Goal: Information Seeking & Learning: Learn about a topic

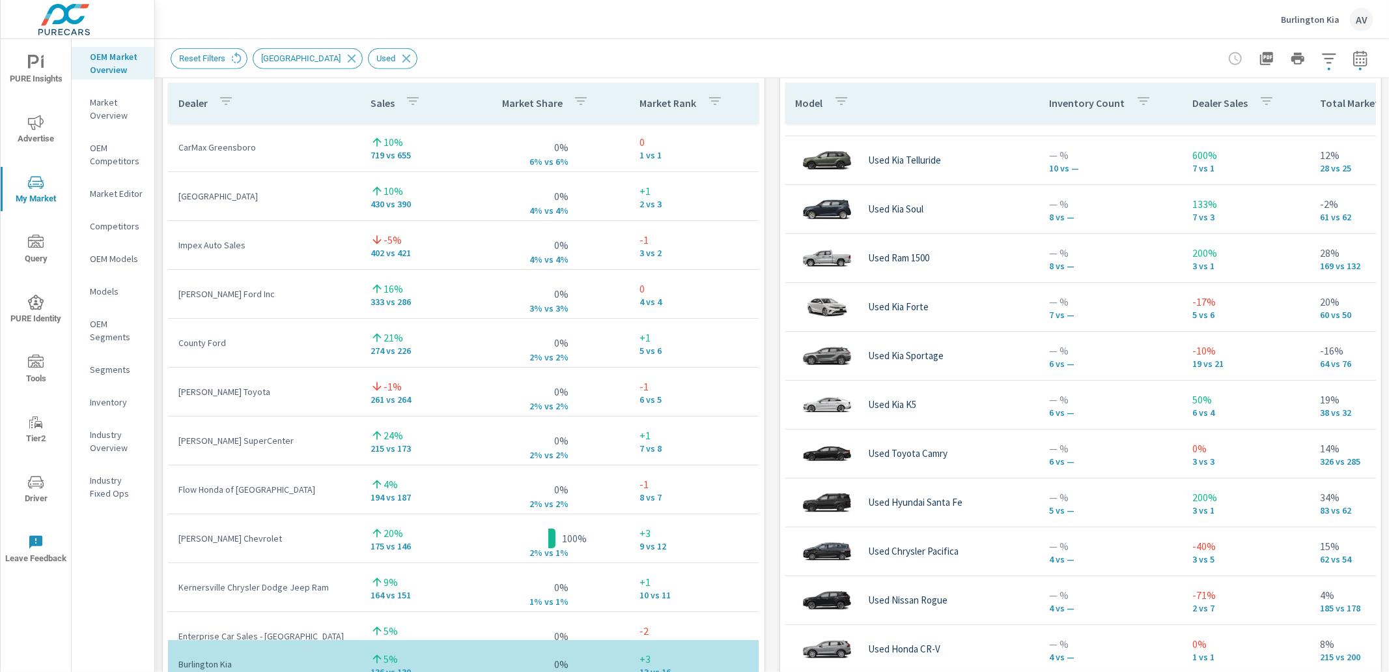
scroll to position [36, 0]
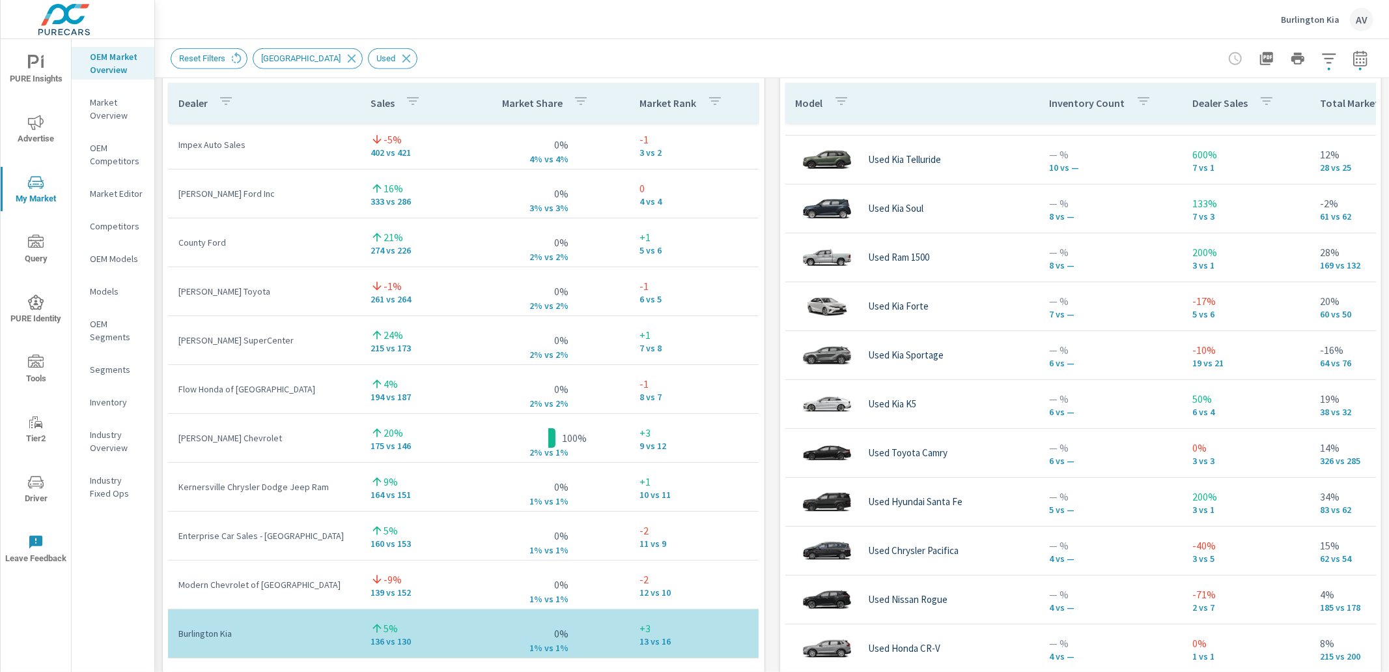
scroll to position [102, 0]
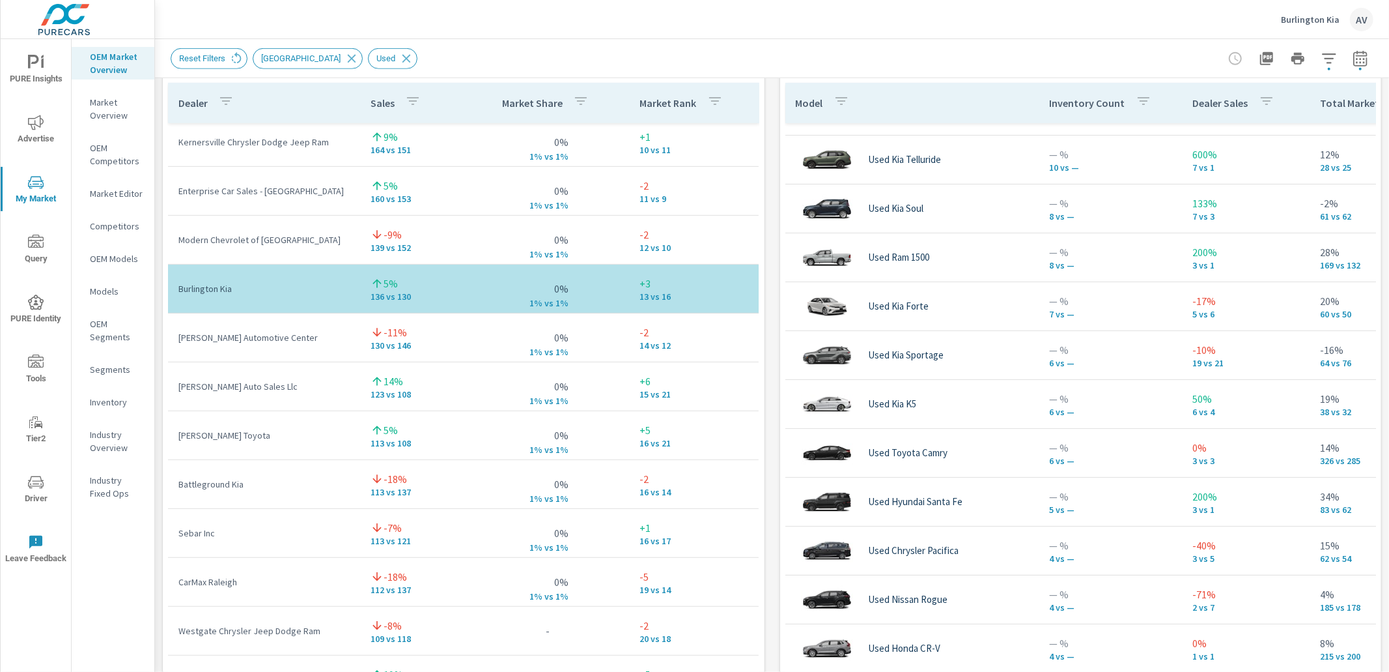
scroll to position [391, 0]
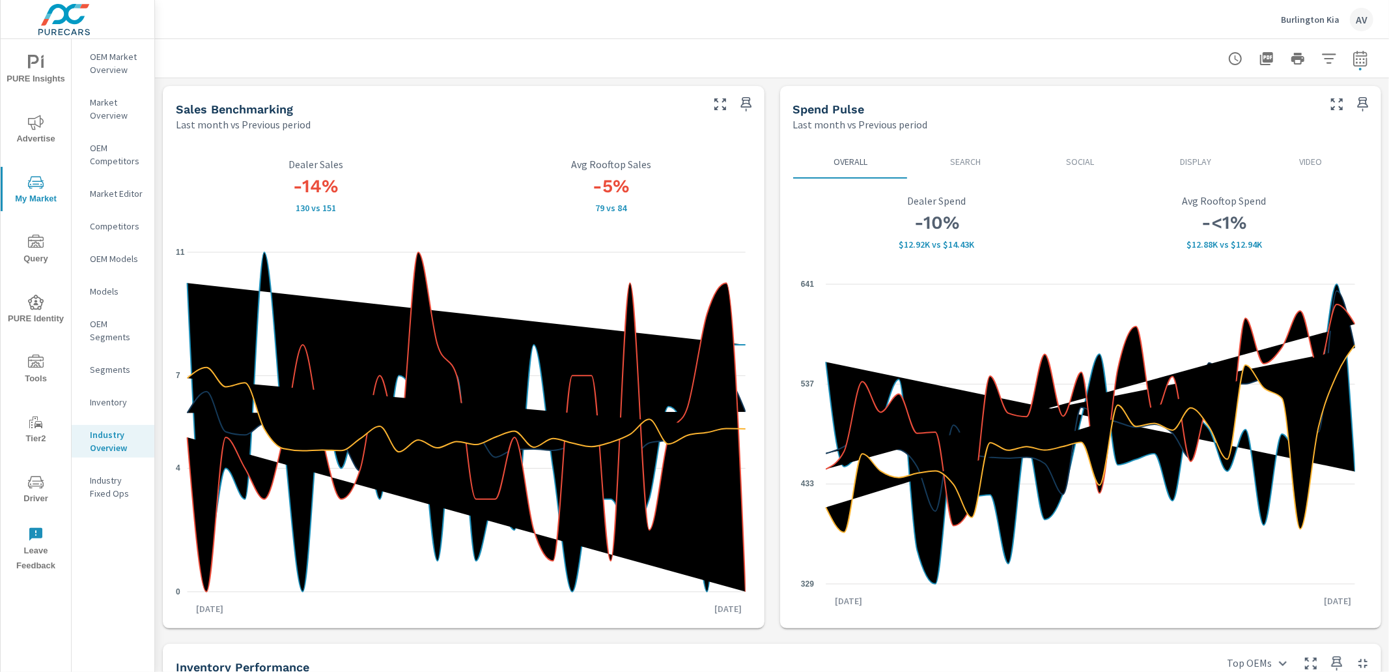
scroll to position [569, 0]
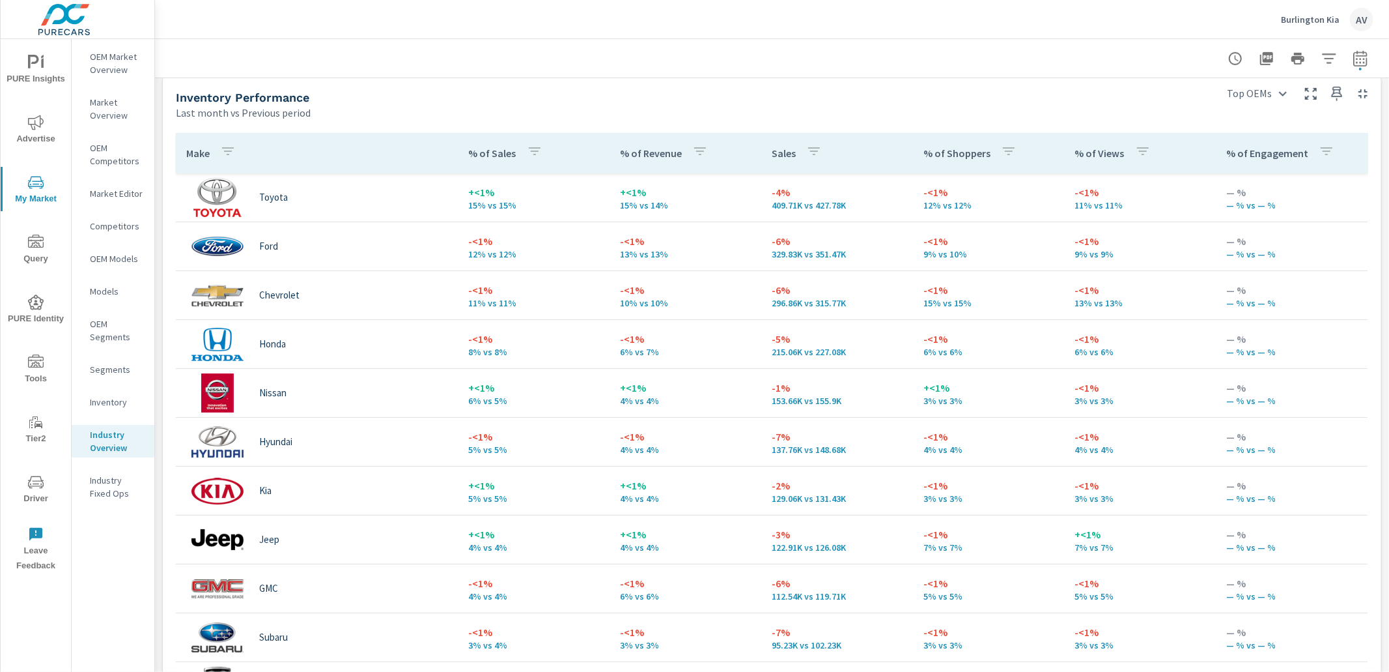
click at [566, 114] on div "Last month vs Previous period" at bounding box center [692, 113] width 1033 height 16
click at [1200, 113] on div "Last month vs Previous period" at bounding box center [692, 113] width 1033 height 16
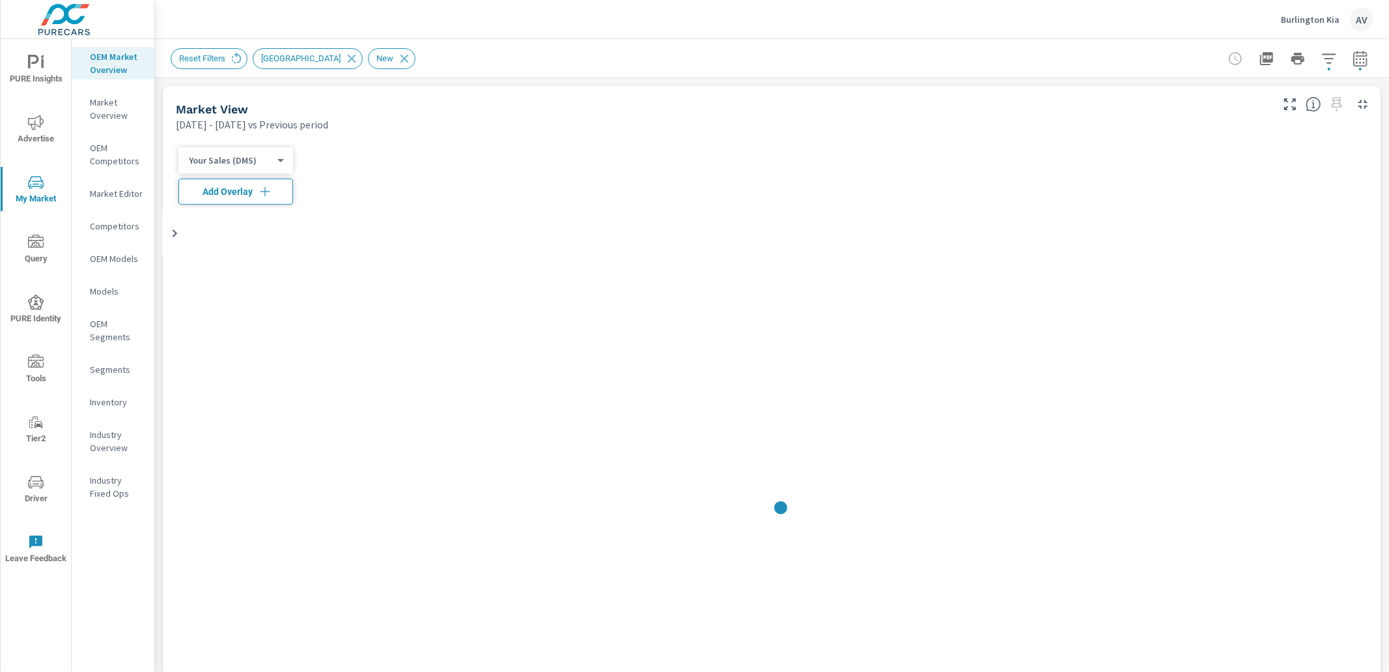
scroll to position [842, 0]
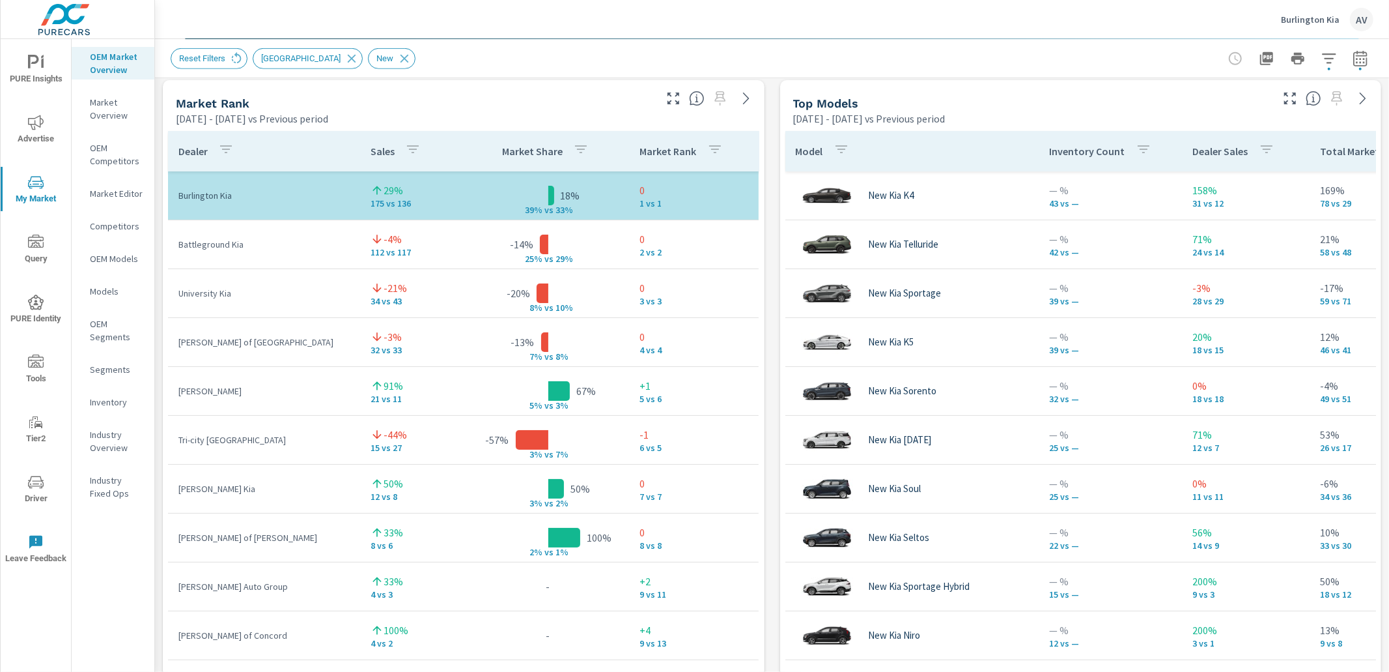
click at [1357, 64] on icon "button" at bounding box center [1361, 59] width 16 height 16
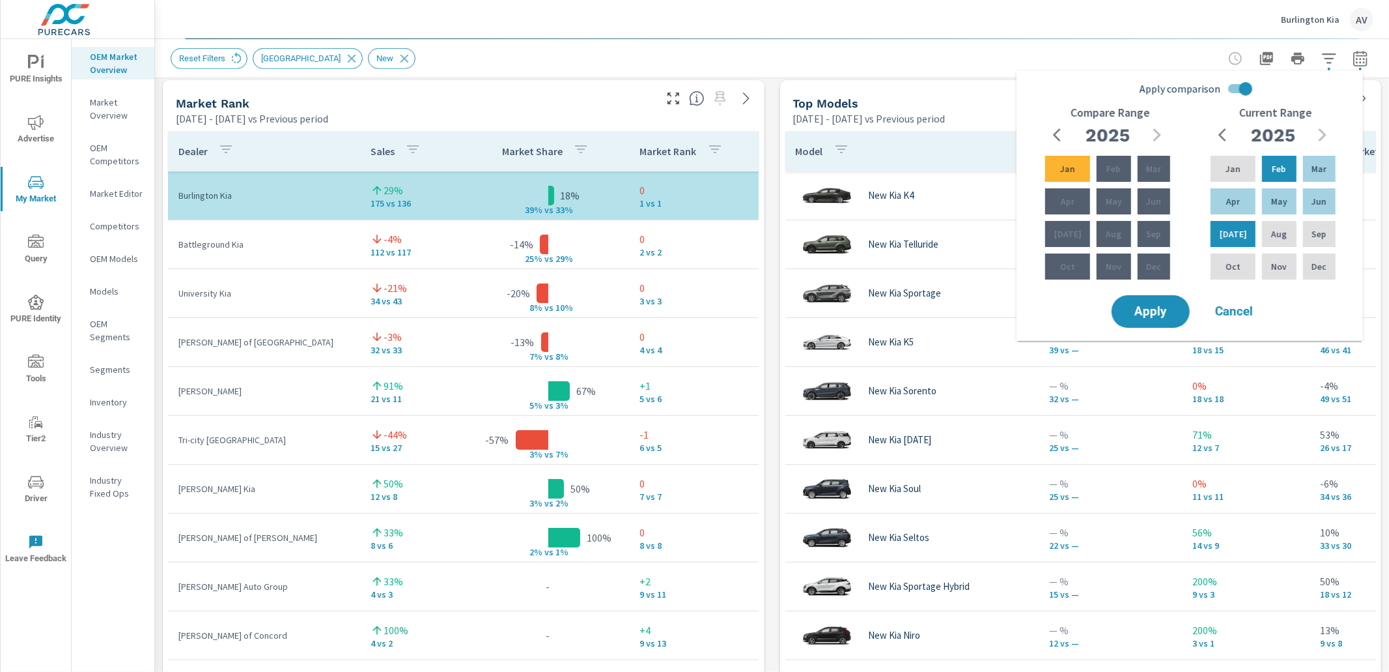
click at [767, 229] on div "Market View Feb 01, 2025 - Jul 31, 2025 vs Previous period Most ( 61 ) Least ( …" at bounding box center [772, 351] width 1234 height 2230
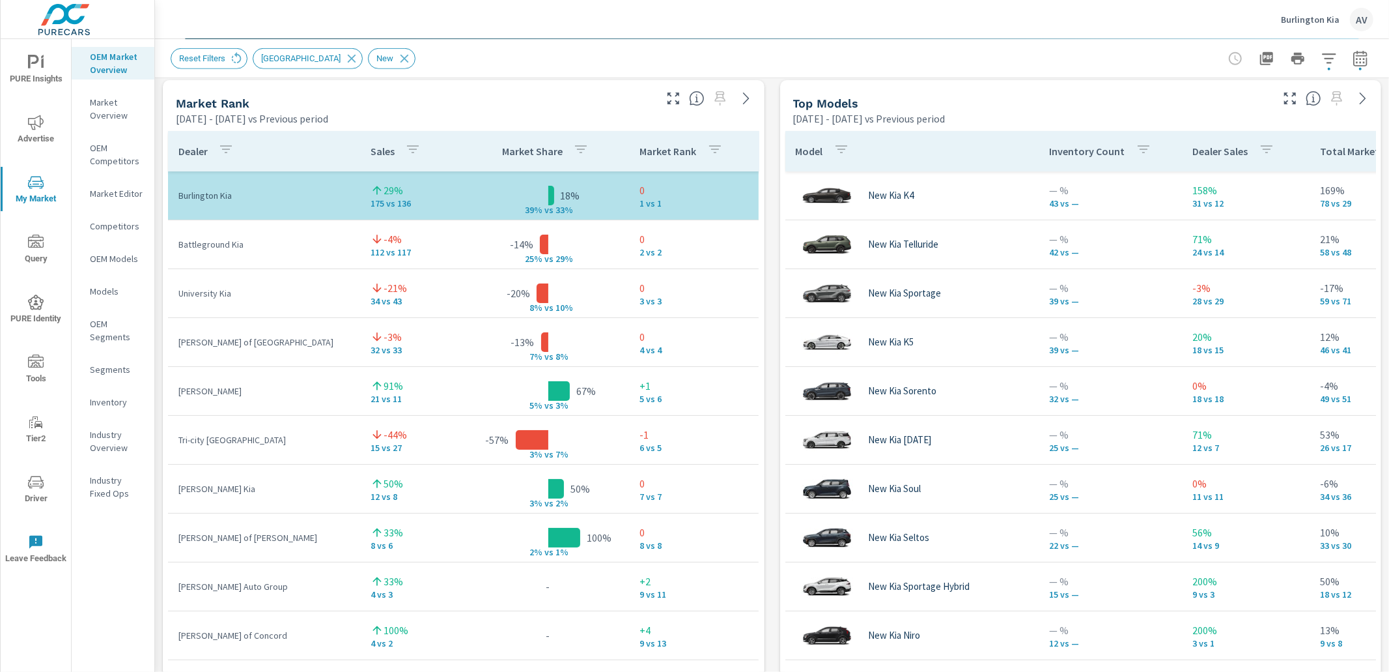
click at [767, 229] on div "Market View Feb 01, 2025 - Jul 31, 2025 vs Previous period Most ( 61 ) Least ( …" at bounding box center [772, 351] width 1234 height 2230
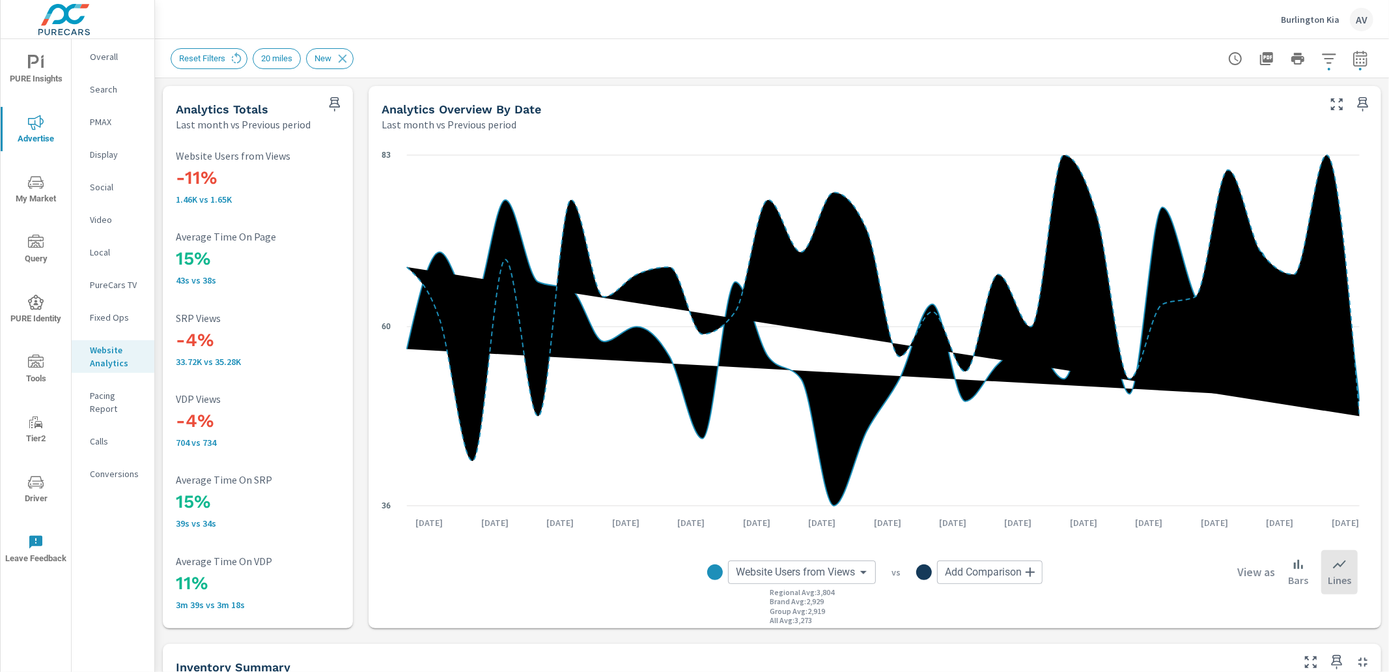
scroll to position [1, 0]
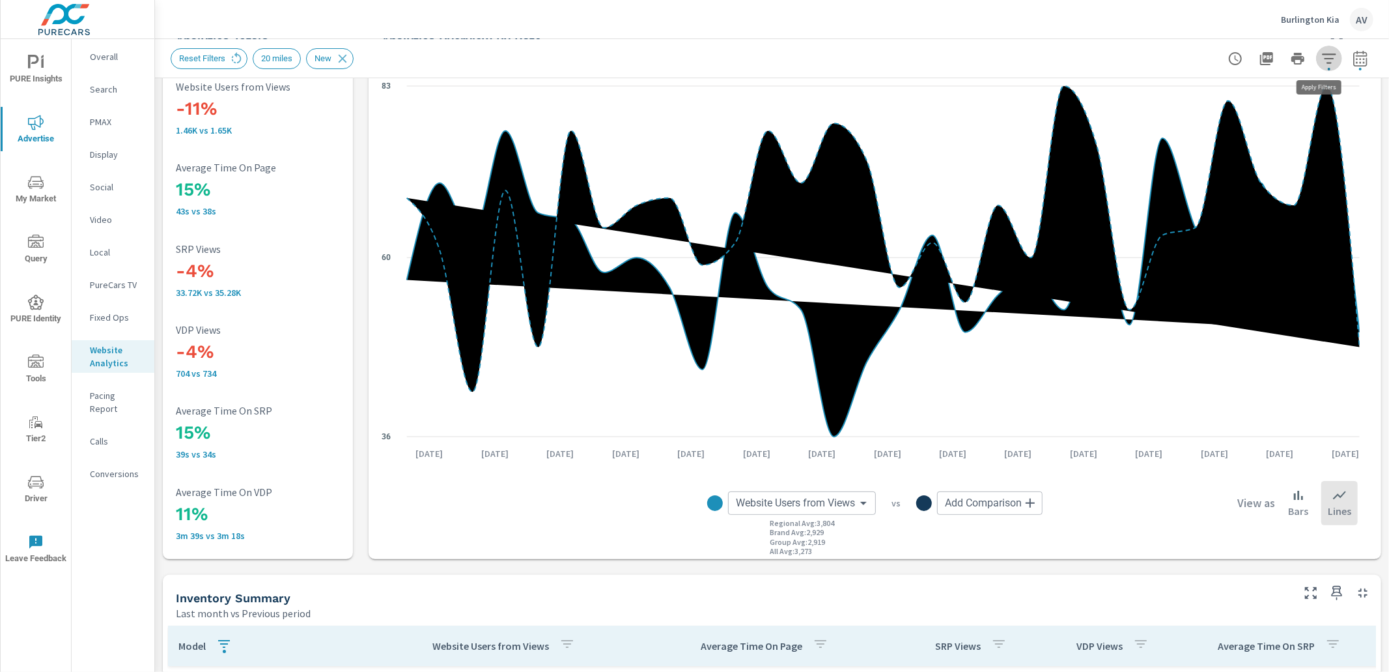
click at [1326, 57] on button "button" at bounding box center [1329, 59] width 26 height 26
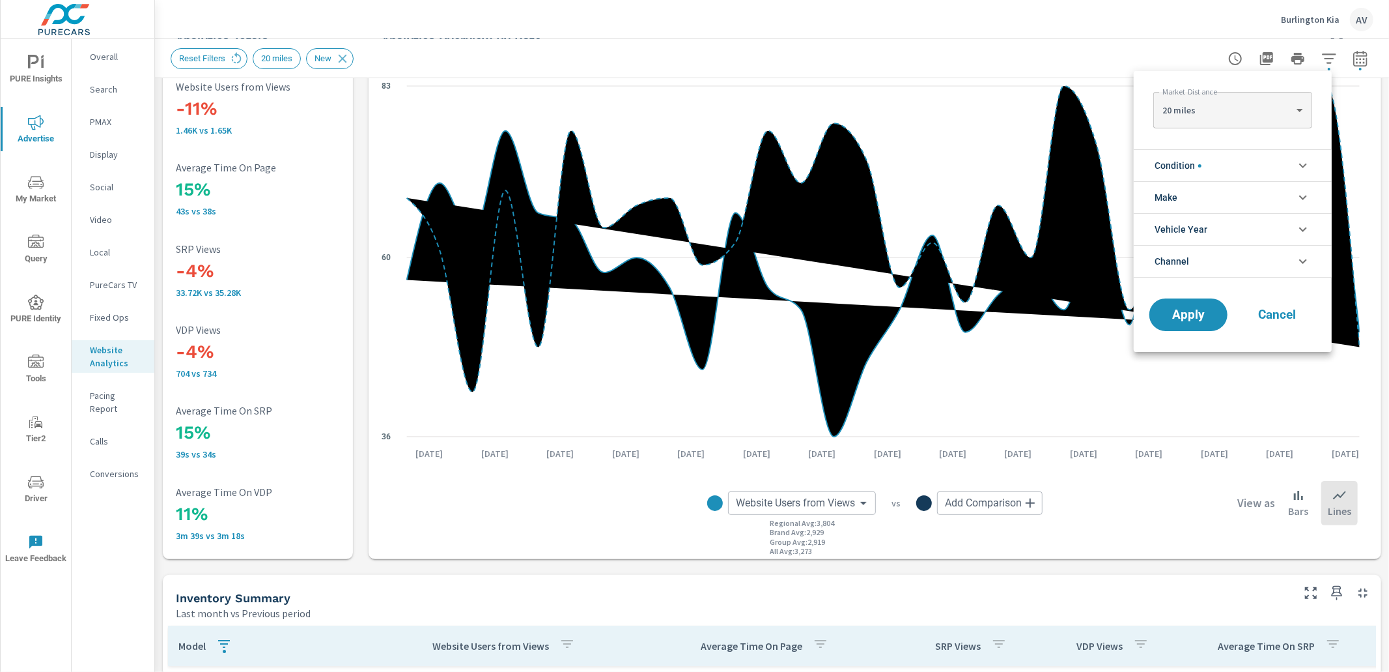
click at [1202, 117] on body "PURE Insights Advertise My Market Query PURE Identity Tools Tier2 Driver Leave …" at bounding box center [694, 336] width 1389 height 672
click at [1190, 152] on li "40 miles" at bounding box center [1233, 151] width 158 height 21
type Distance "40"
click at [1199, 317] on span "Apply" at bounding box center [1188, 315] width 53 height 12
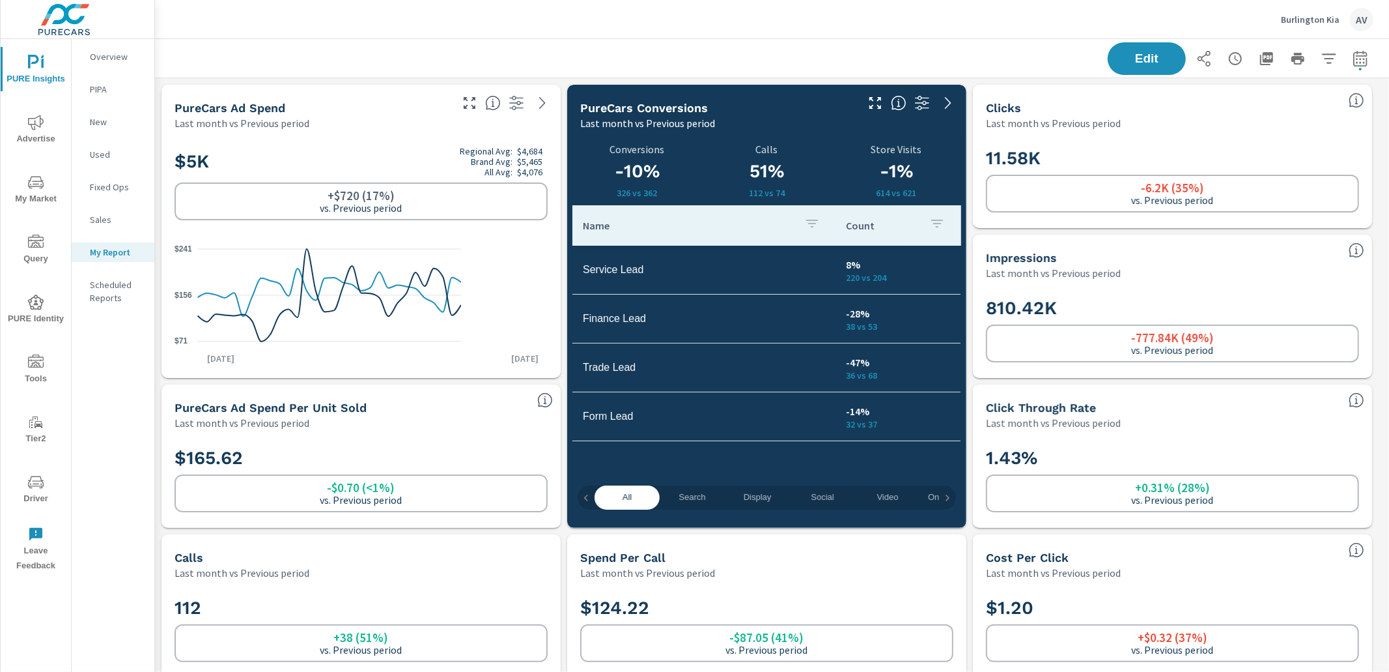
scroll to position [4352, 1223]
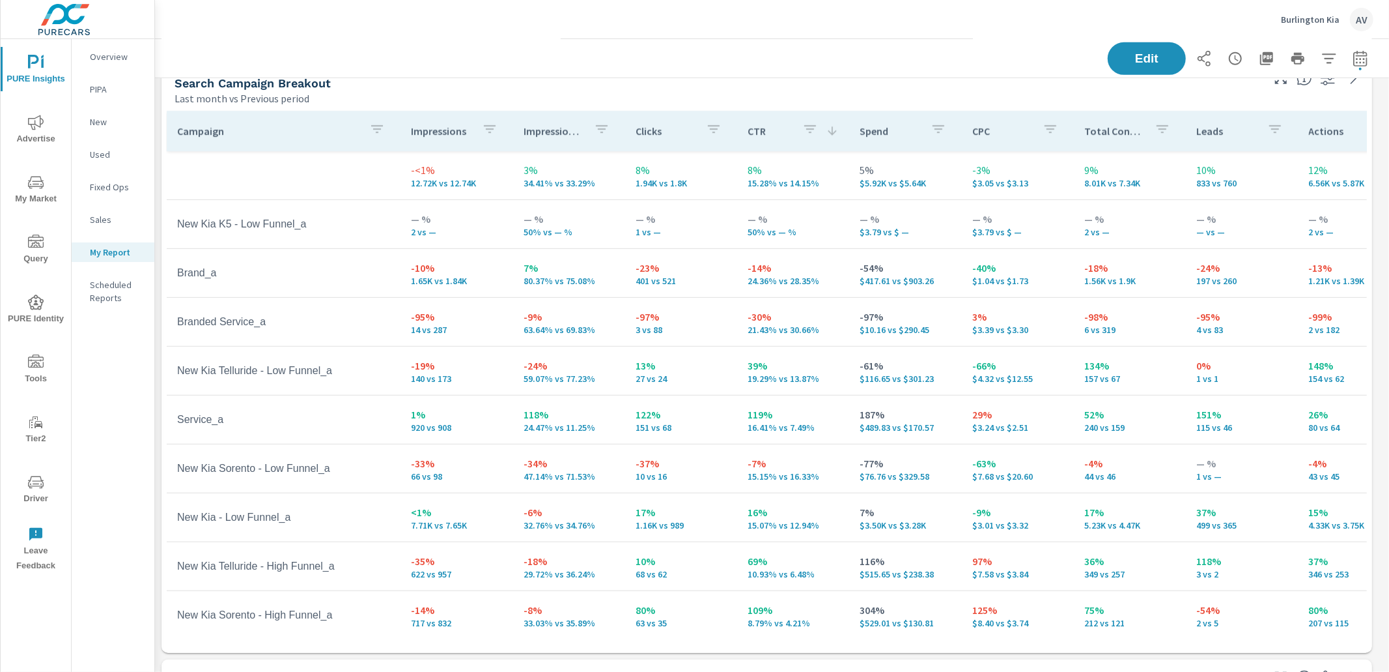
scroll to position [629, 0]
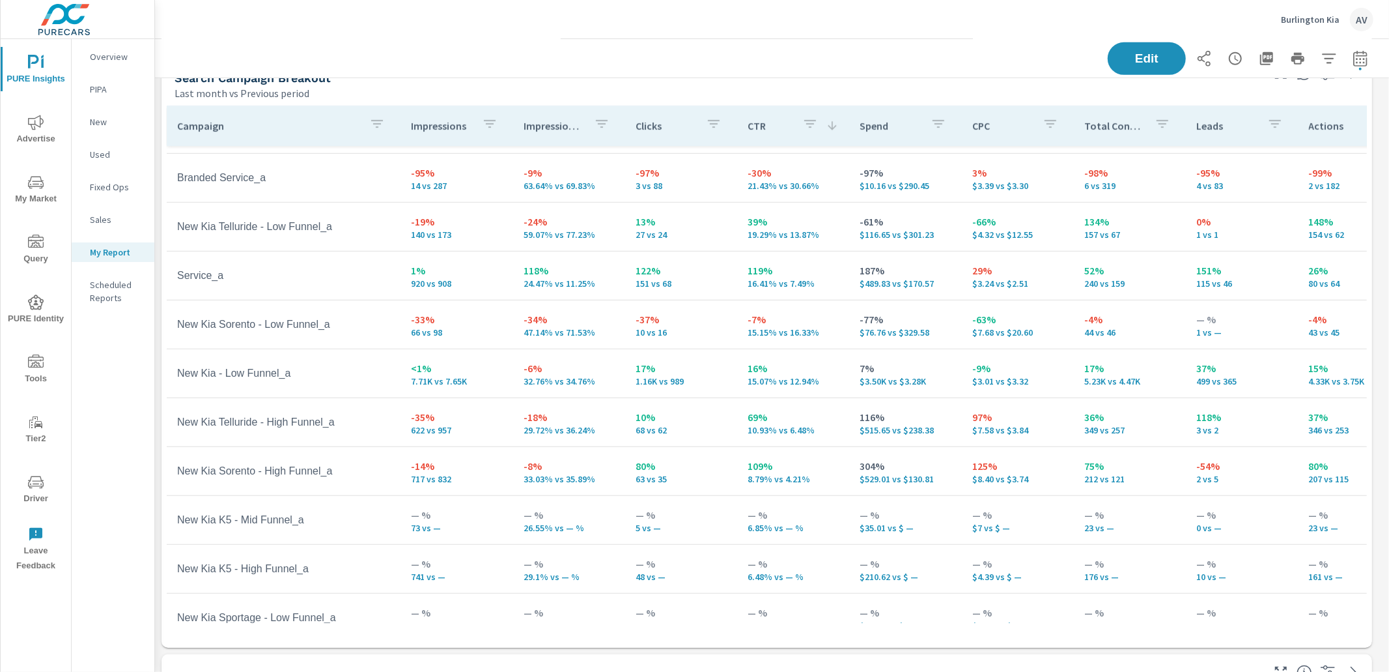
scroll to position [147, 0]
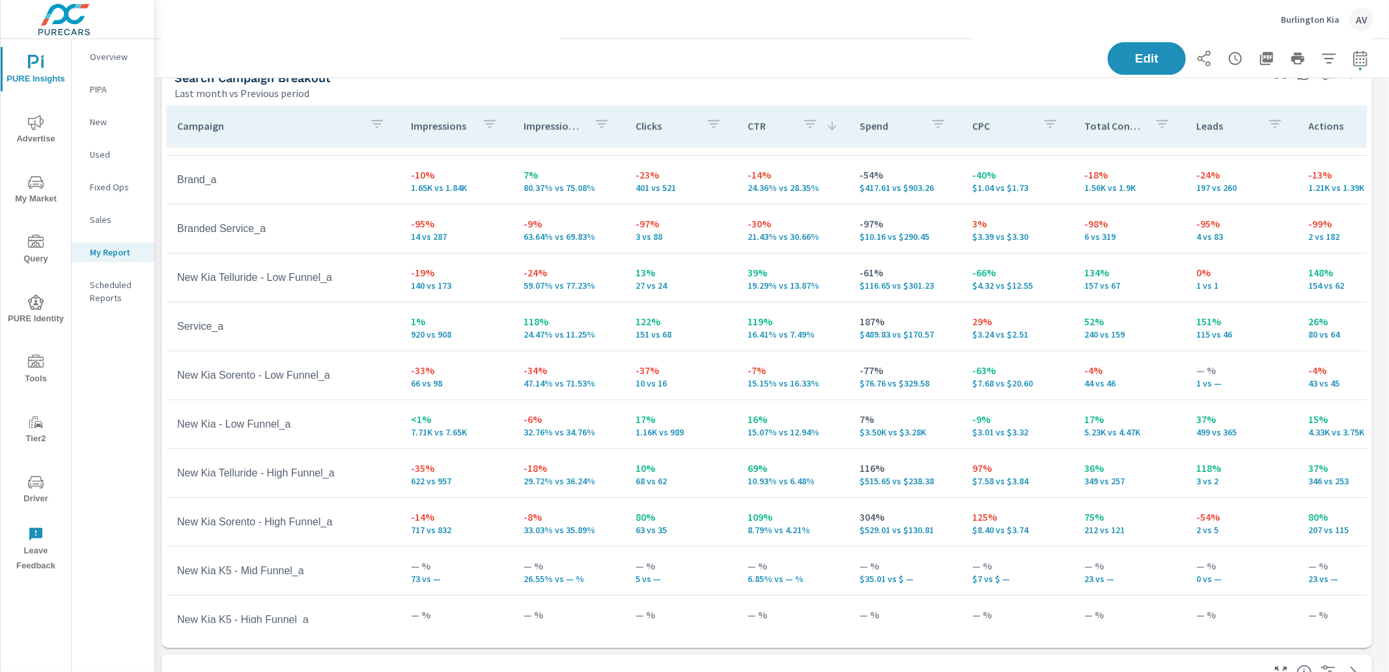
scroll to position [4352, 1223]
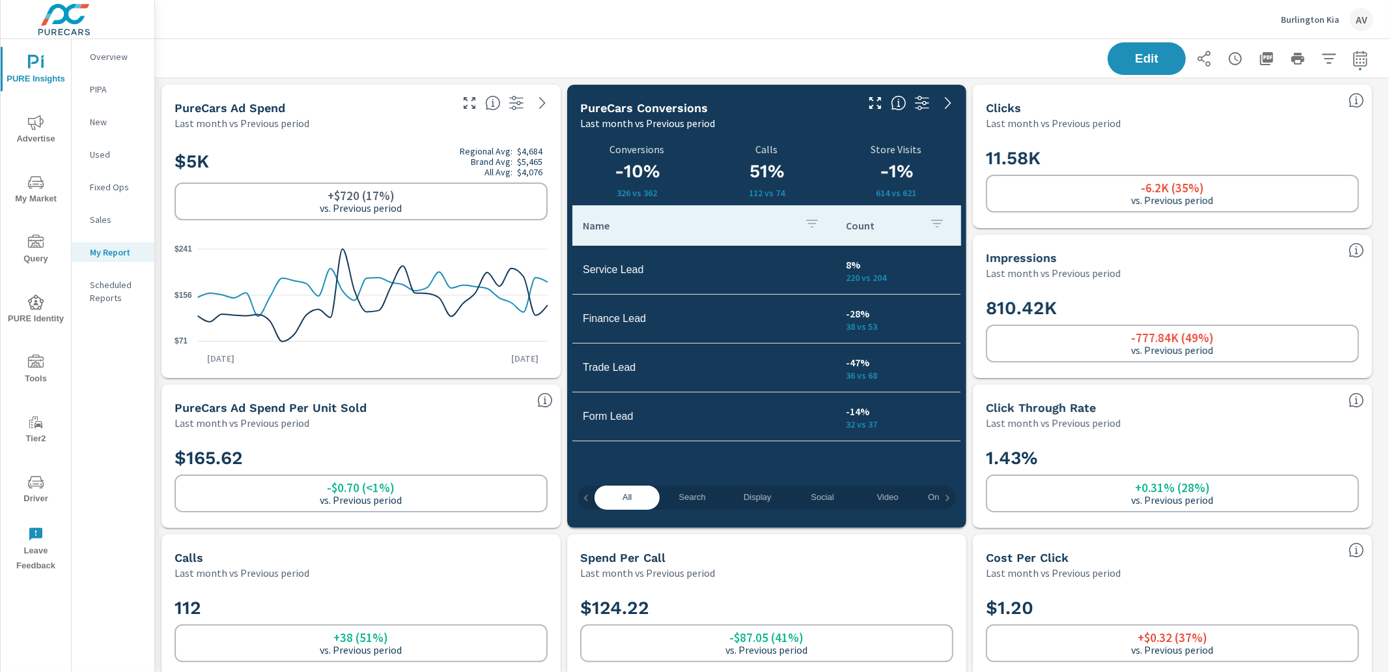
click at [973, 226] on div "Clicks Last month vs Previous period 11.58K -6.2K (35%) vs. Previous period" at bounding box center [1172, 156] width 399 height 143
click at [966, 74] on div "Edit" at bounding box center [772, 58] width 1203 height 38
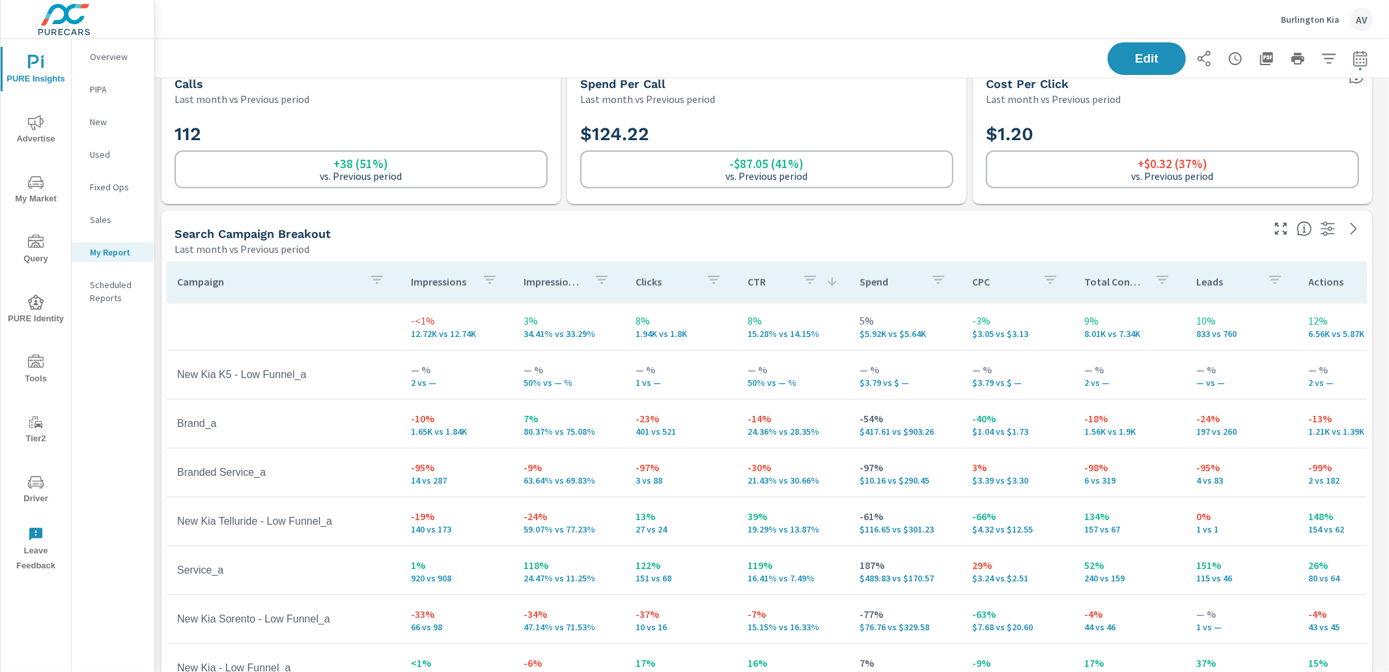
scroll to position [477, 0]
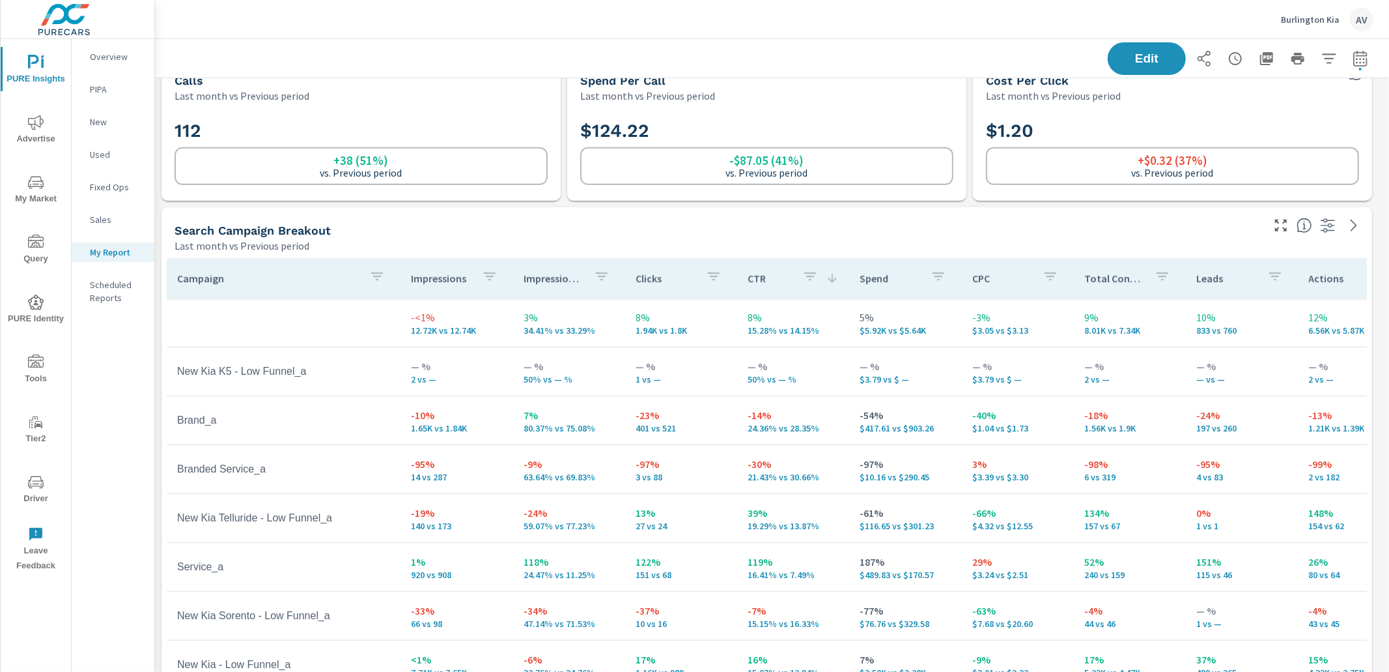
click at [1005, 208] on div "Search Campaign Breakout Last month vs Previous period" at bounding box center [714, 230] width 1104 height 46
click at [812, 227] on div "Search Campaign Breakout" at bounding box center [718, 230] width 1086 height 15
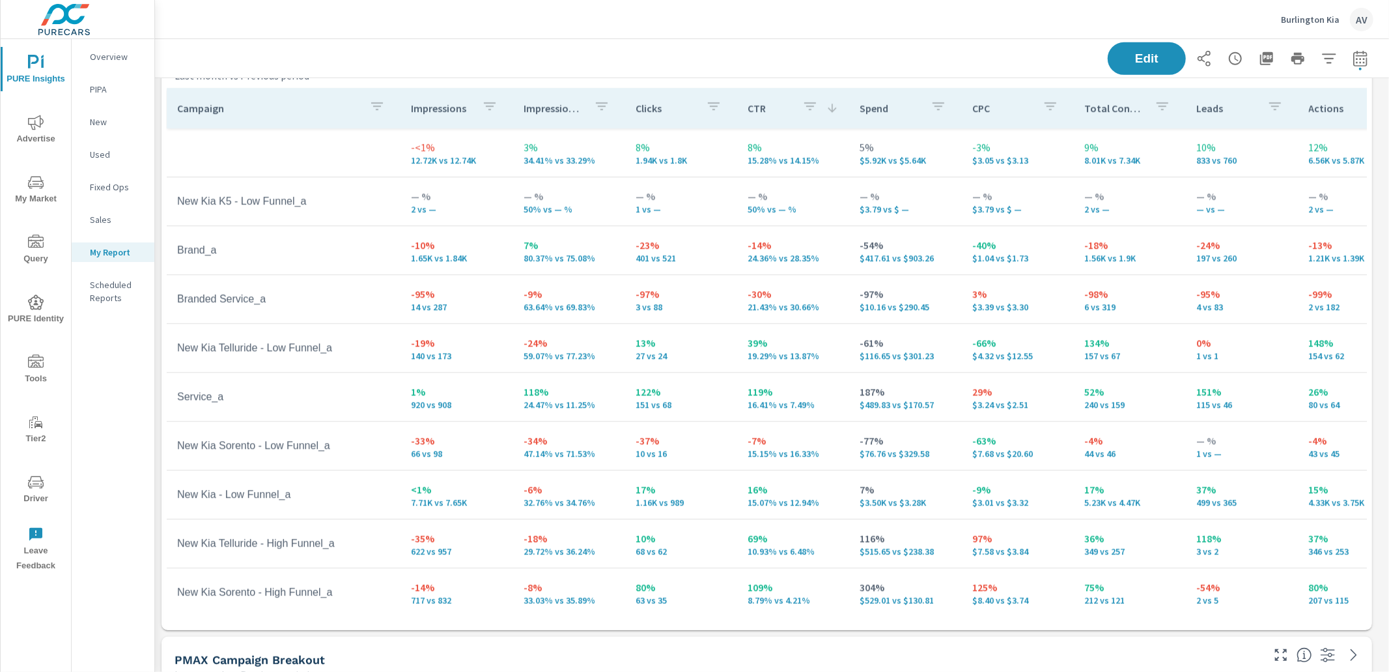
scroll to position [644, 0]
click at [722, 57] on div "Edit" at bounding box center [772, 58] width 1203 height 38
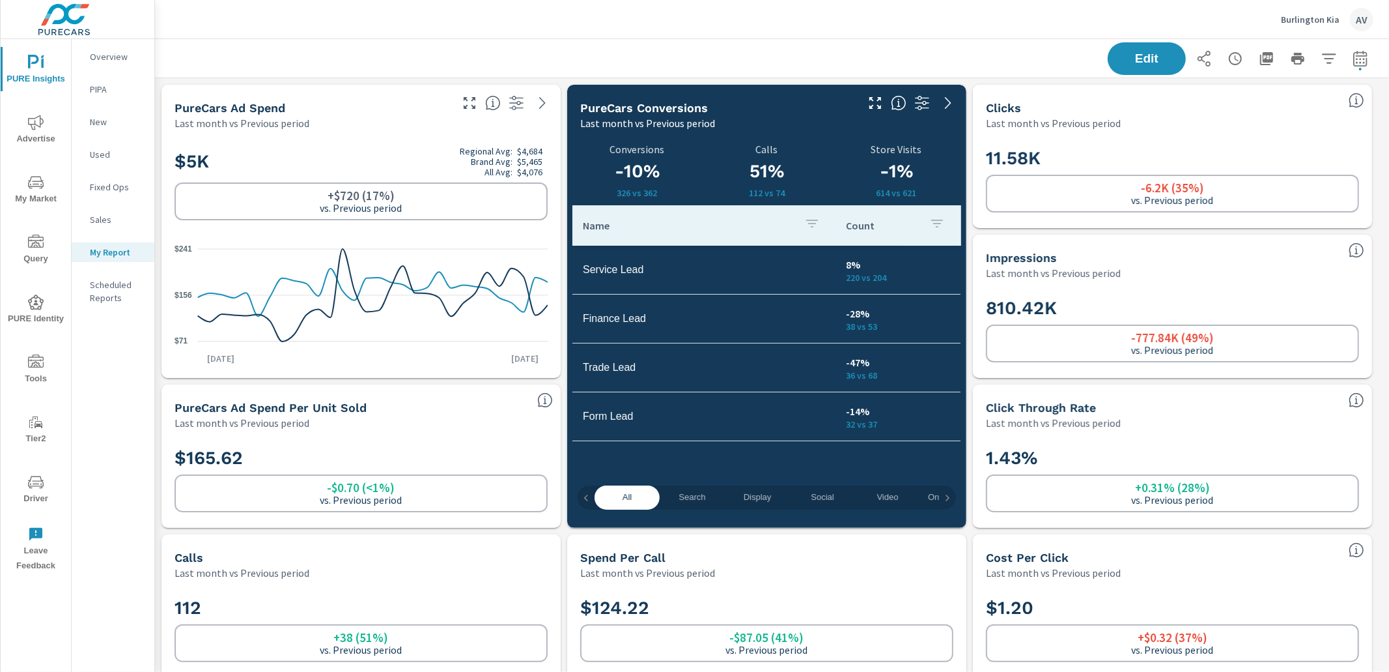
scroll to position [3, 0]
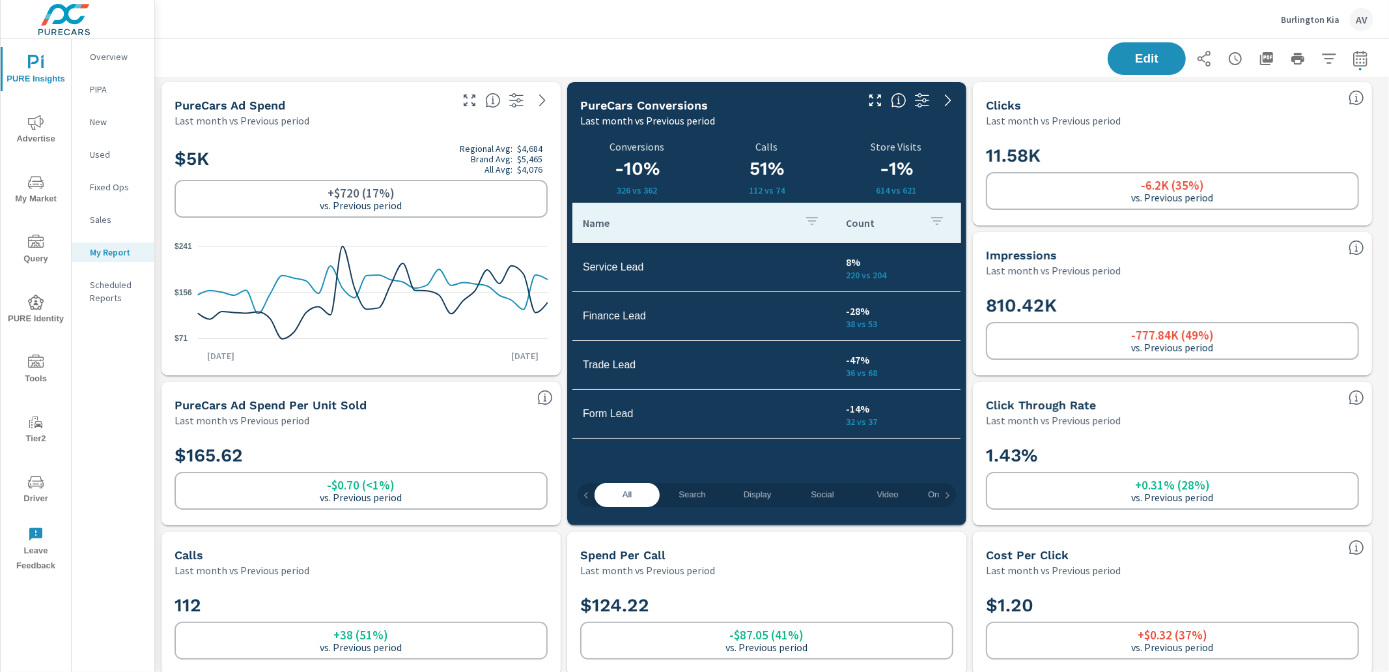
click at [978, 44] on div "Edit" at bounding box center [772, 58] width 1203 height 38
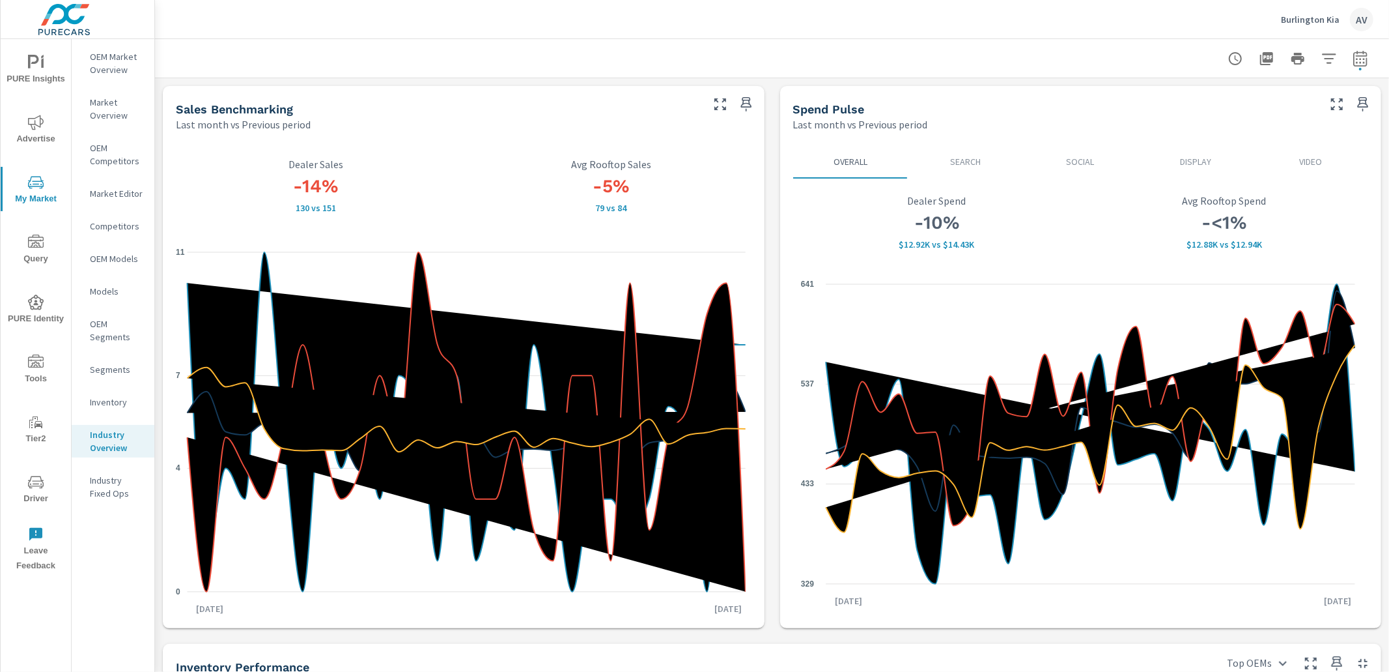
scroll to position [569, 0]
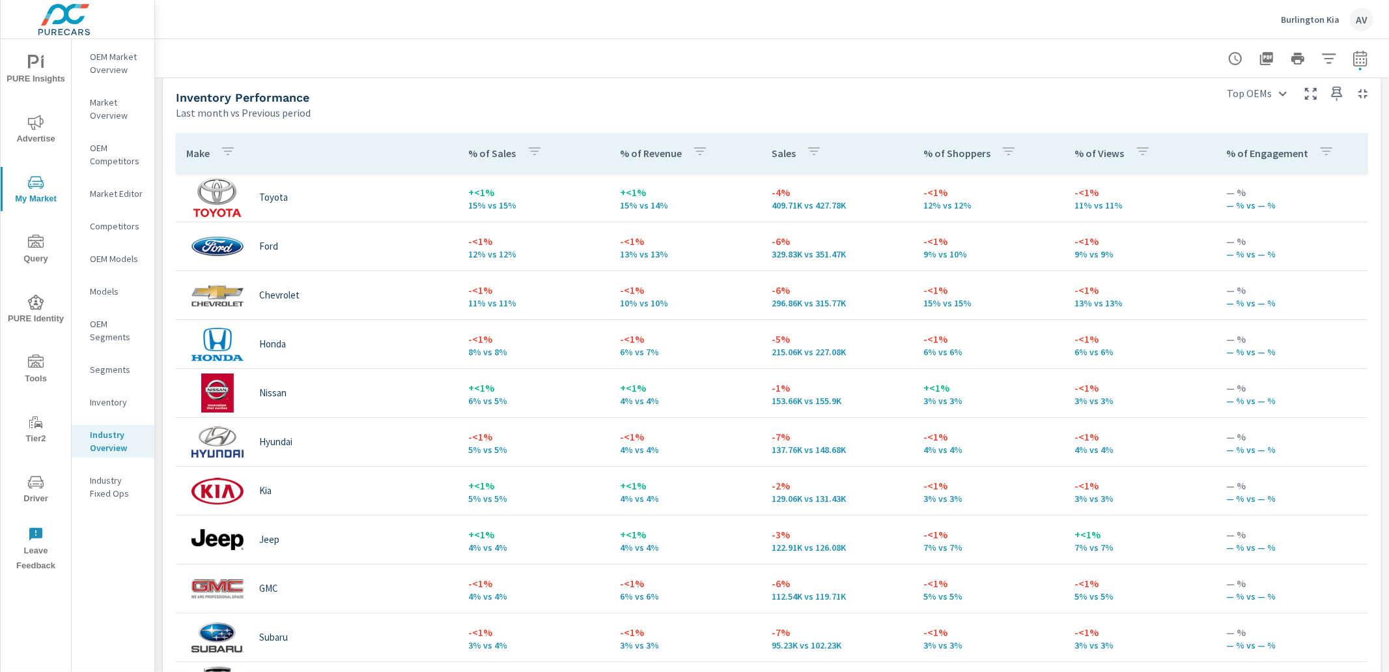
click at [911, 102] on div "Inventory Performance" at bounding box center [692, 97] width 1033 height 15
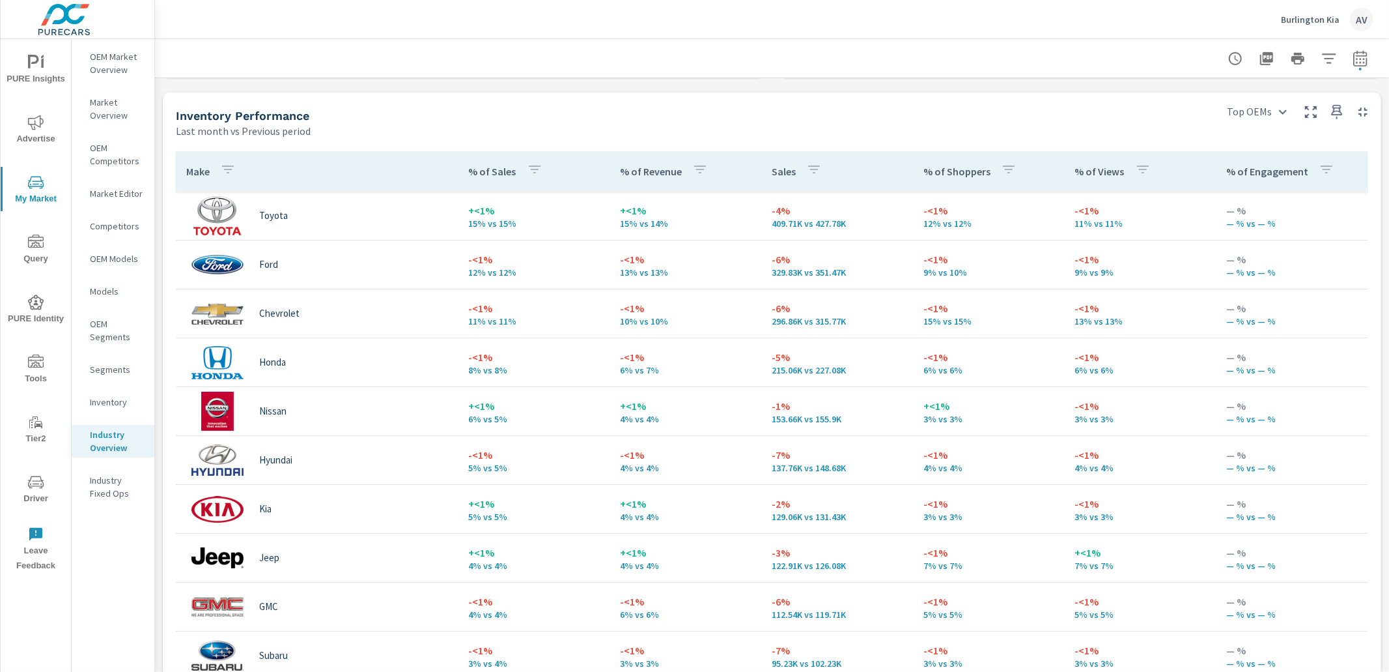
scroll to position [541, 0]
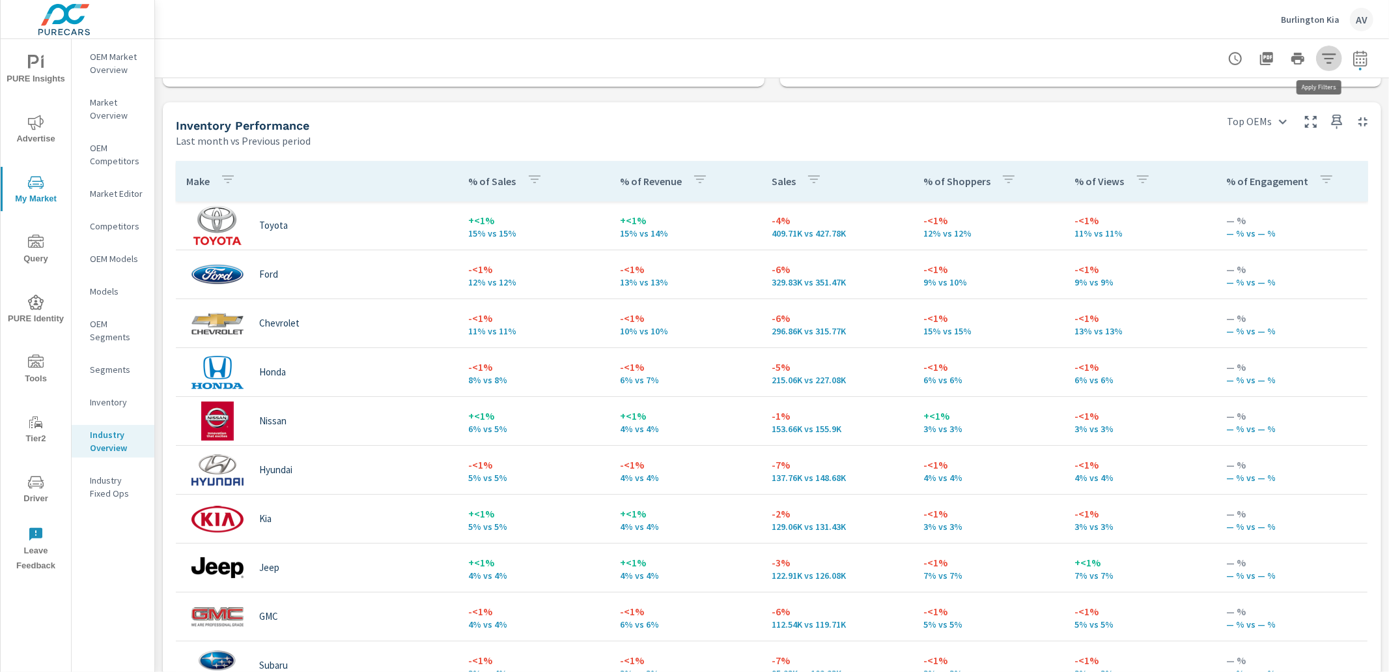
click at [1327, 59] on button "button" at bounding box center [1329, 59] width 26 height 26
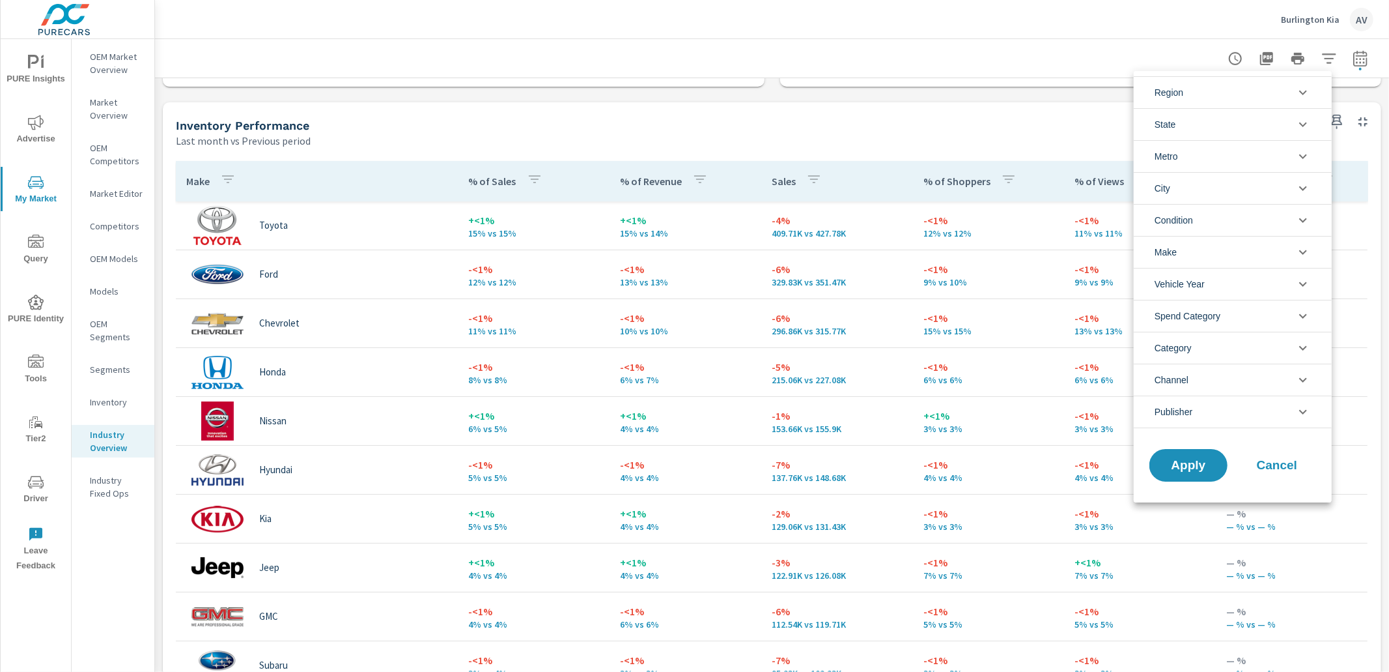
click at [1197, 95] on li "Region" at bounding box center [1233, 92] width 198 height 32
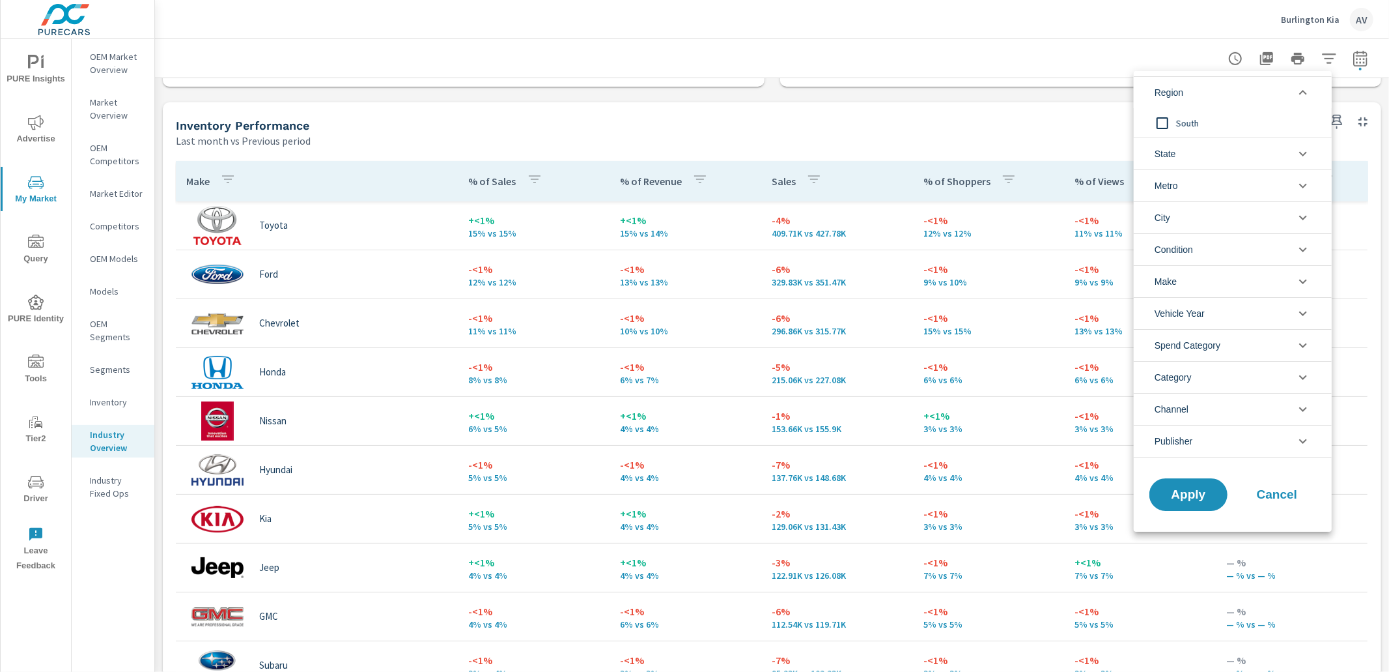
click at [1214, 210] on li "City" at bounding box center [1233, 217] width 198 height 32
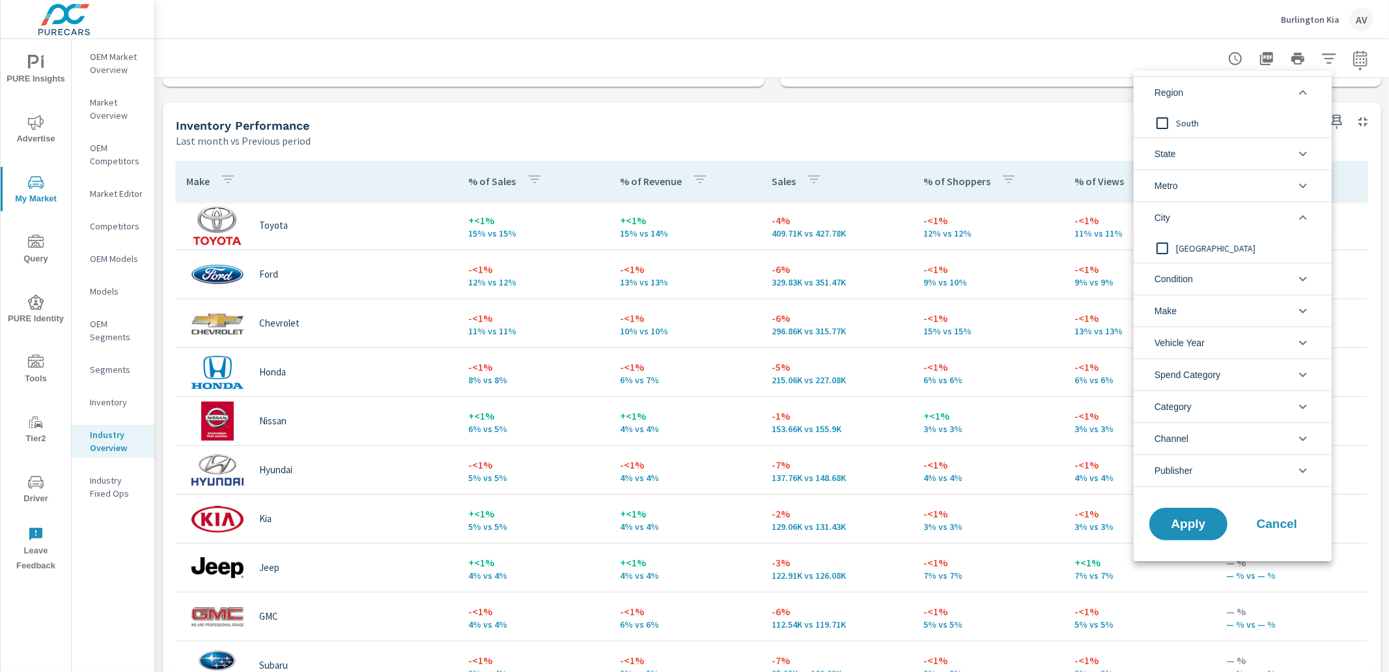
click at [1186, 281] on span "Condition" at bounding box center [1174, 278] width 38 height 31
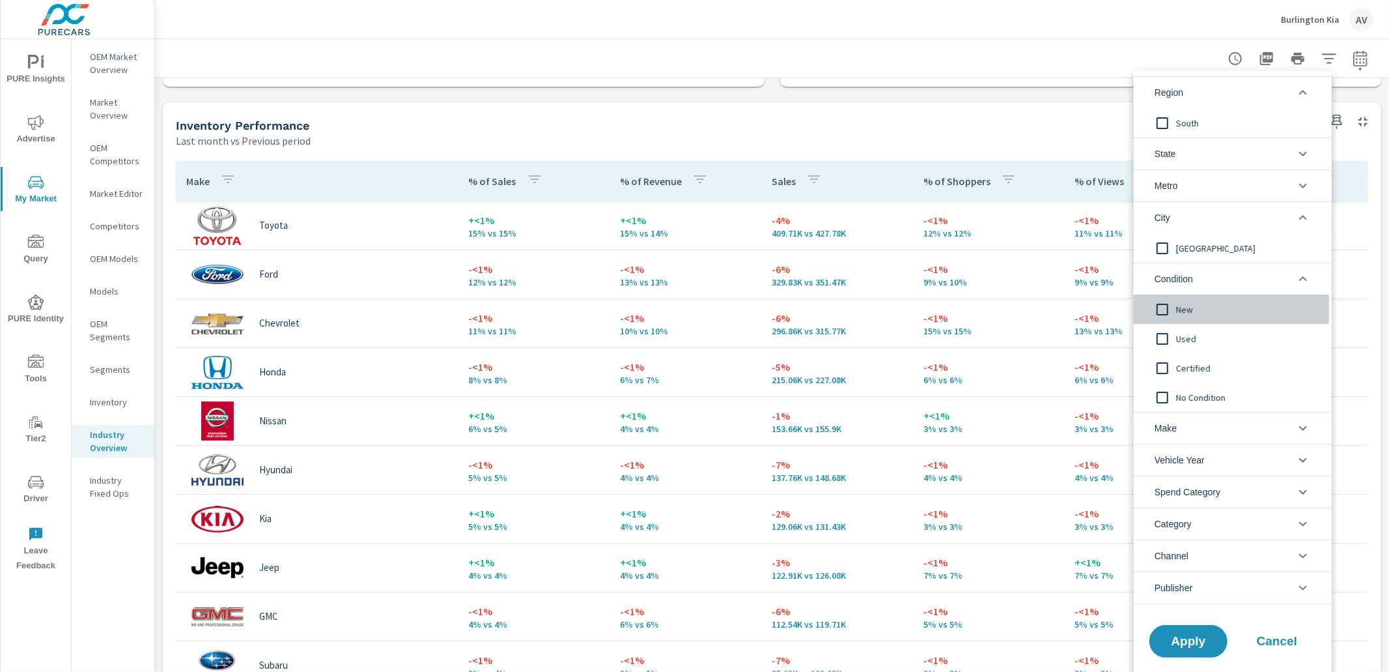
click at [1166, 311] on input "filter options" at bounding box center [1162, 309] width 27 height 27
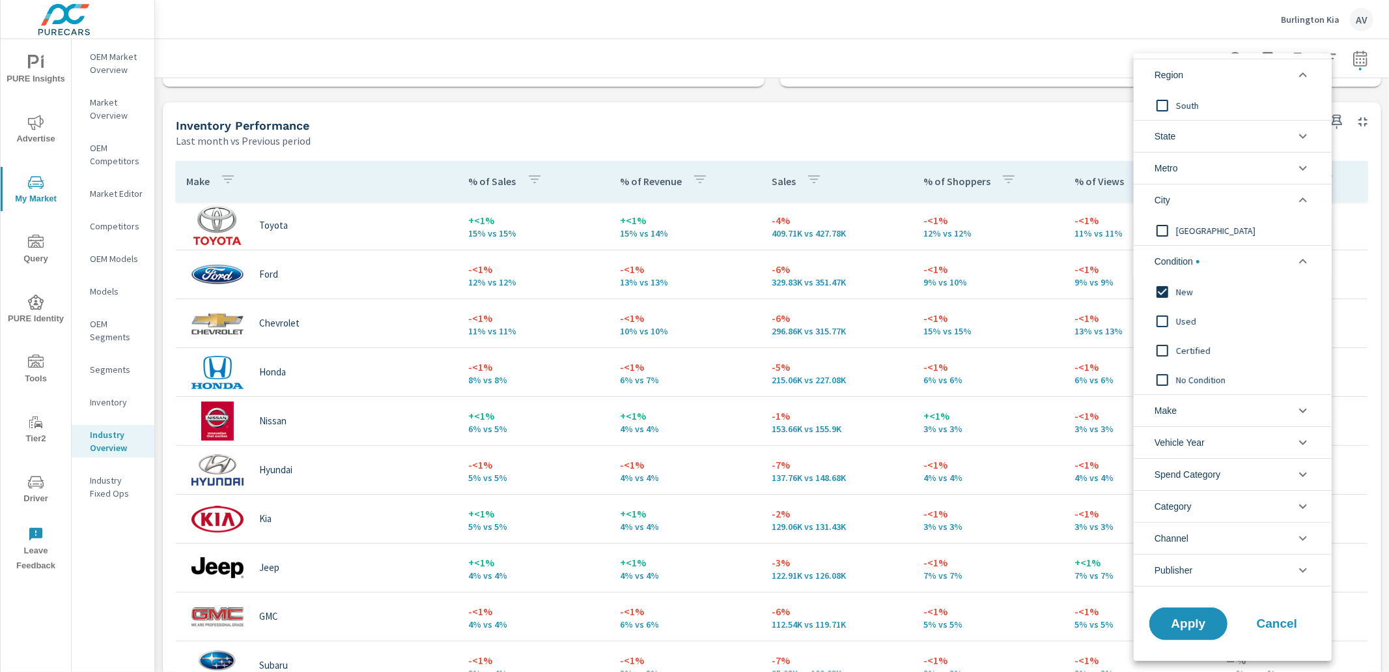
click at [1169, 139] on span "State" at bounding box center [1165, 136] width 21 height 31
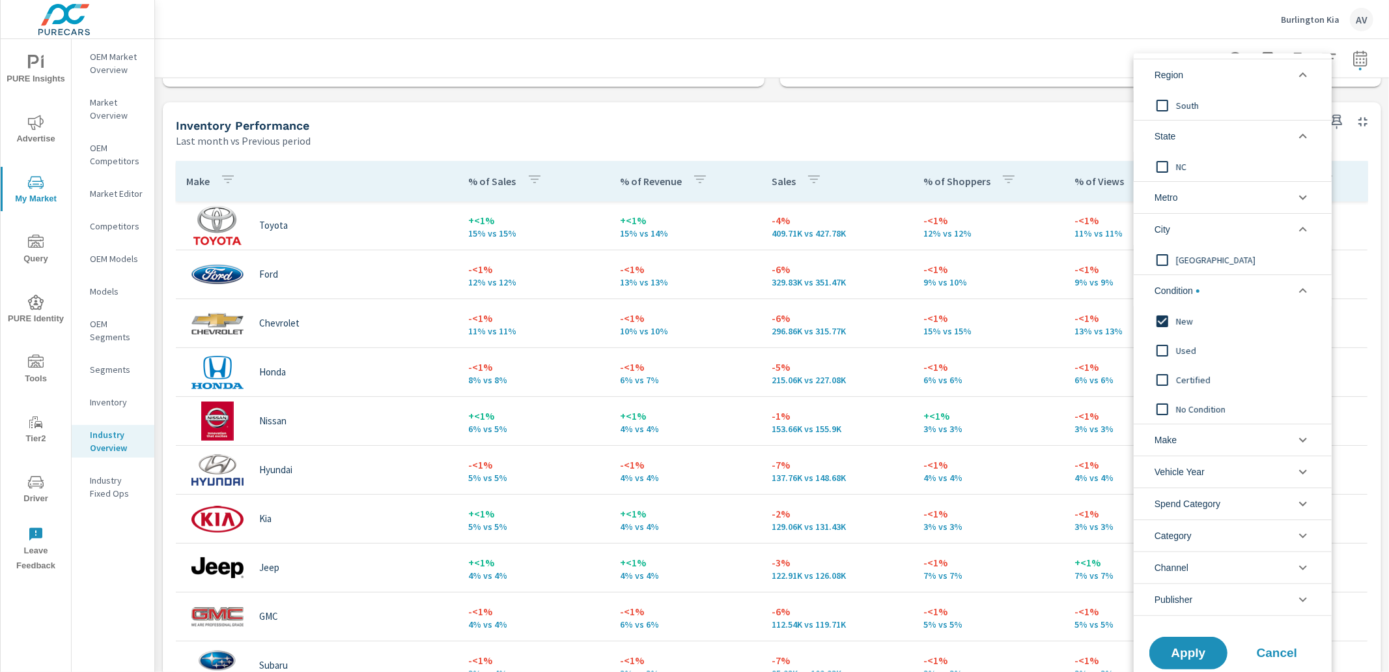
click at [1163, 167] on input "filter options" at bounding box center [1162, 166] width 27 height 27
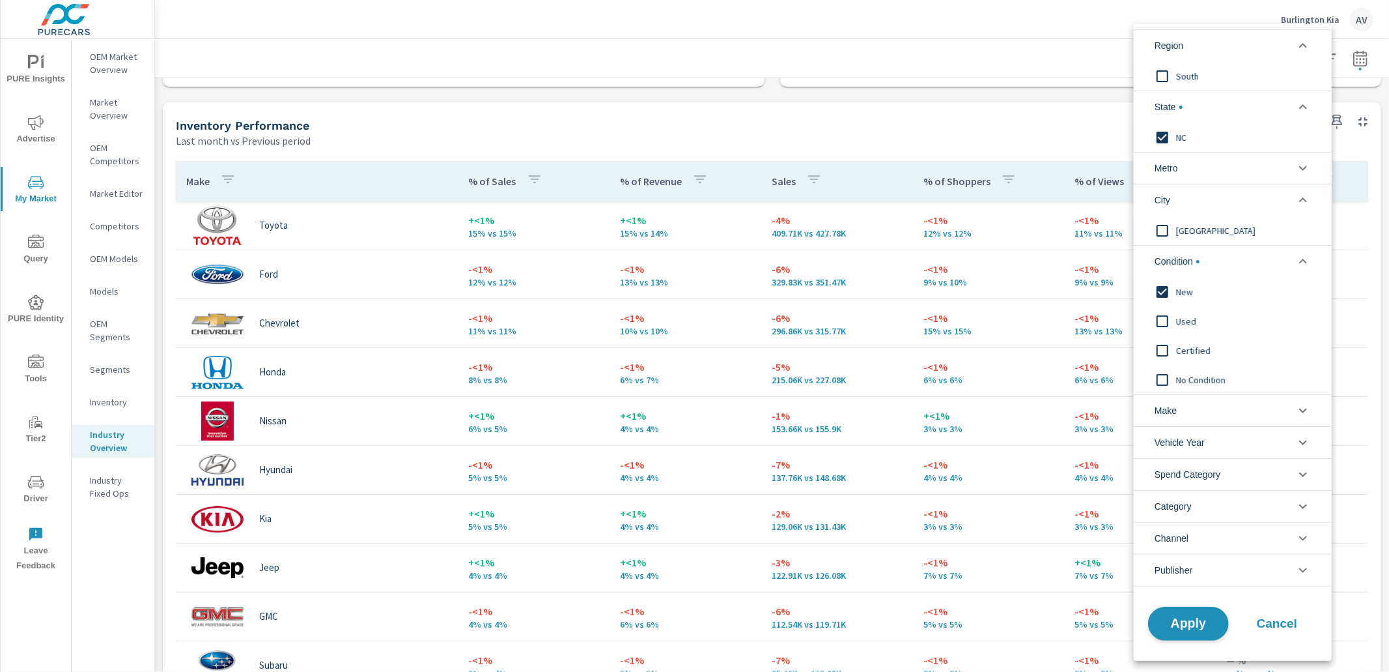
click at [1197, 621] on span "Apply" at bounding box center [1188, 624] width 53 height 12
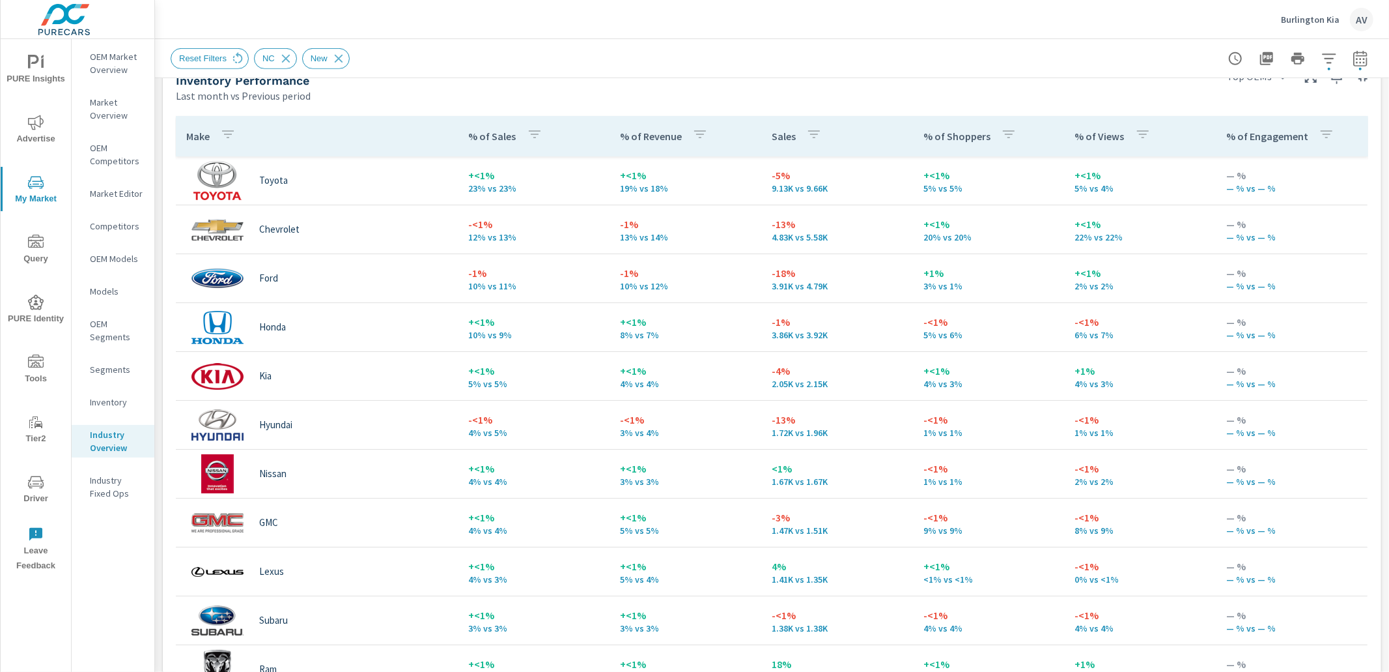
scroll to position [588, 0]
click at [159, 420] on div "Sales Benchmarking Last month vs Previous period -14% 75 vs 87 Dealer Sales -6%…" at bounding box center [772, 188] width 1234 height 1394
drag, startPoint x: 819, startPoint y: 336, endPoint x: 758, endPoint y: 336, distance: 61.9
click at [761, 336] on td "-1% 3.86K vs 3.92K" at bounding box center [837, 325] width 152 height 47
click at [706, 343] on td "+<1% 8% vs 7%" at bounding box center [686, 325] width 152 height 47
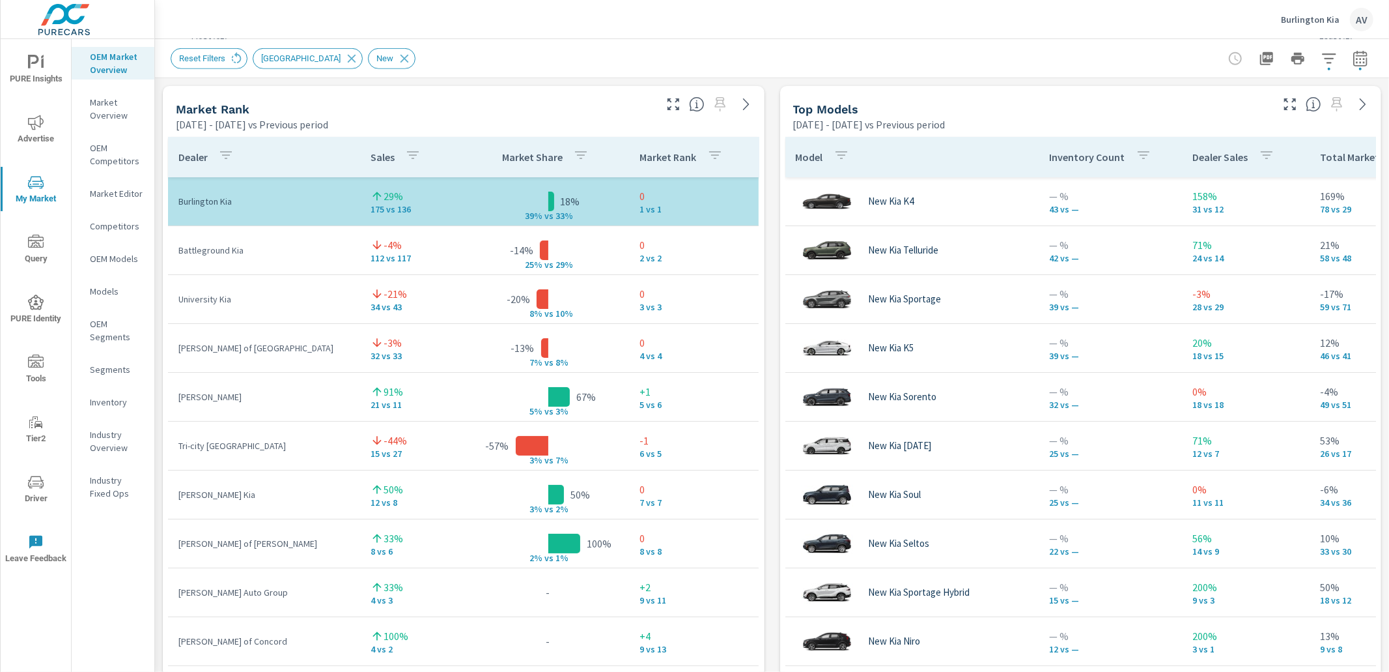
scroll to position [839, 0]
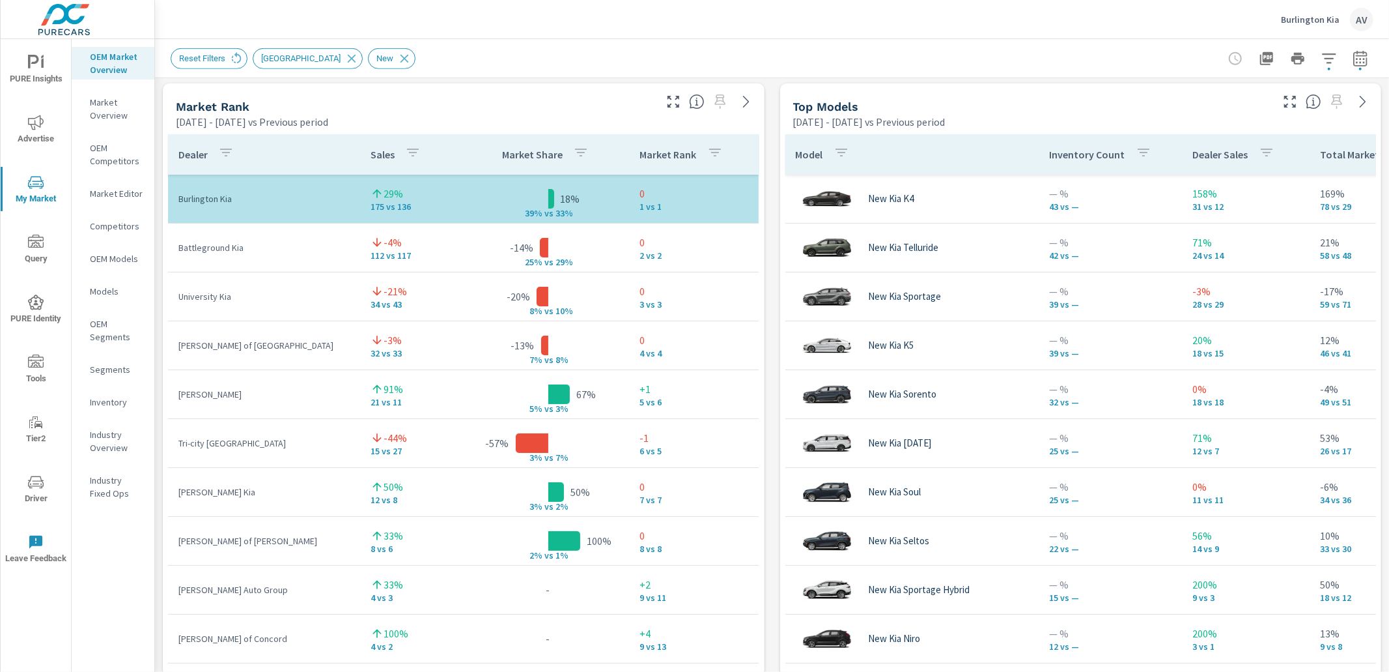
click at [763, 249] on div "Market View Feb 01, 2025 - Jul 31, 2025 vs Previous period Most ( 61 ) Least ( …" at bounding box center [772, 354] width 1234 height 2230
click at [770, 145] on div "Market View Feb 01, 2025 - Jul 31, 2025 vs Previous period Most ( 61 ) Least ( …" at bounding box center [772, 354] width 1234 height 2230
click at [1363, 57] on div "Reset Filters Primary Market Area New" at bounding box center [772, 58] width 1234 height 38
click at [1359, 57] on button "button" at bounding box center [1361, 59] width 26 height 26
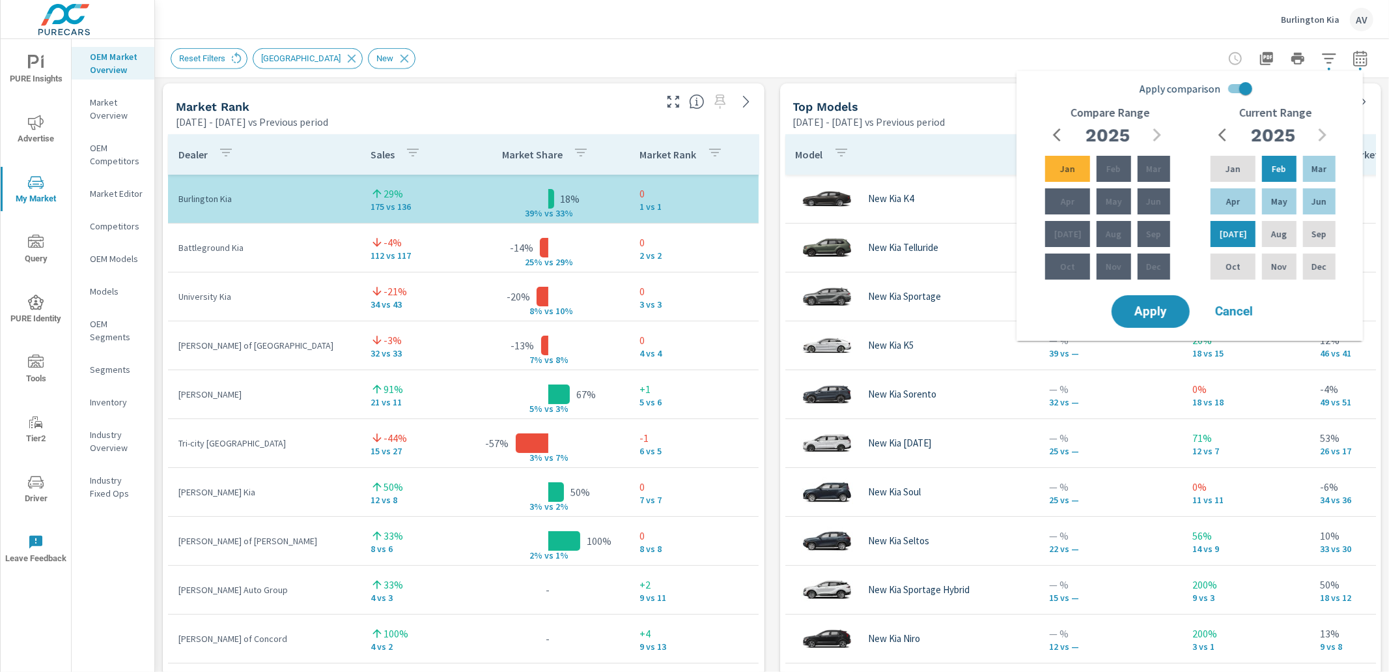
click at [764, 147] on div "Market View Feb 01, 2025 - Jul 31, 2025 vs Previous period Most ( 61 ) Least ( …" at bounding box center [772, 354] width 1234 height 2230
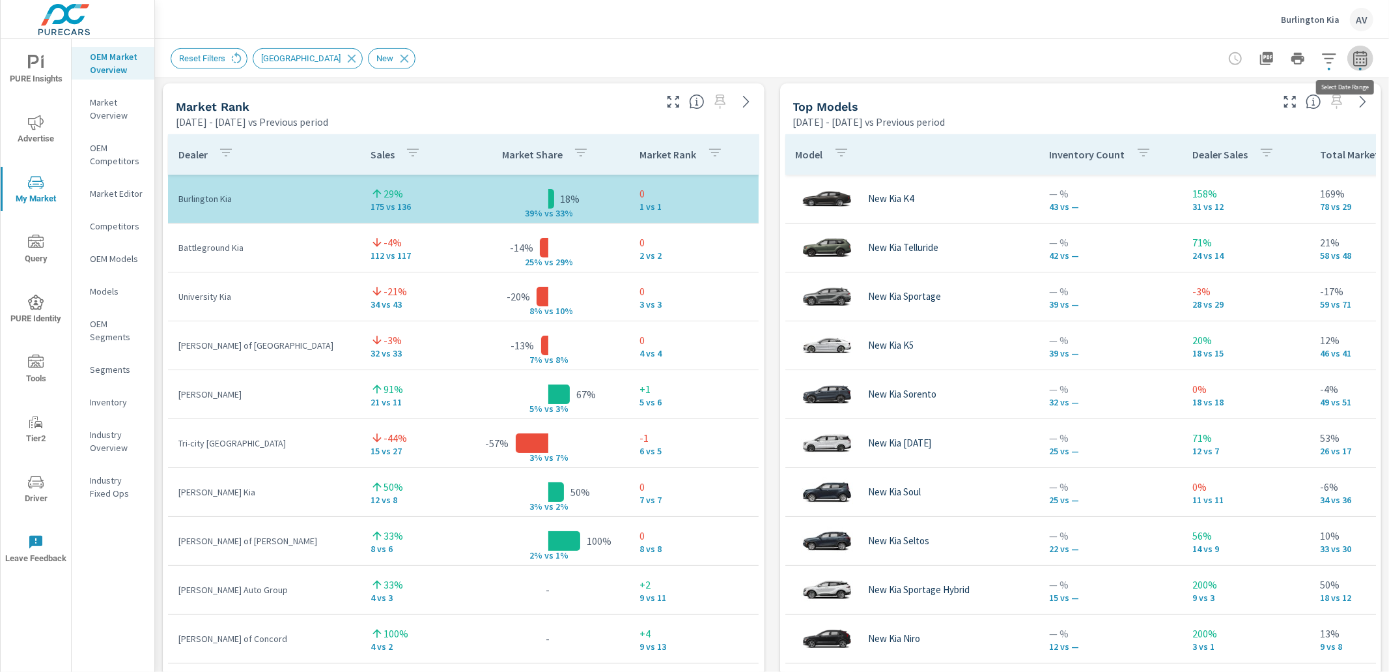
click at [1354, 59] on icon "button" at bounding box center [1361, 59] width 16 height 16
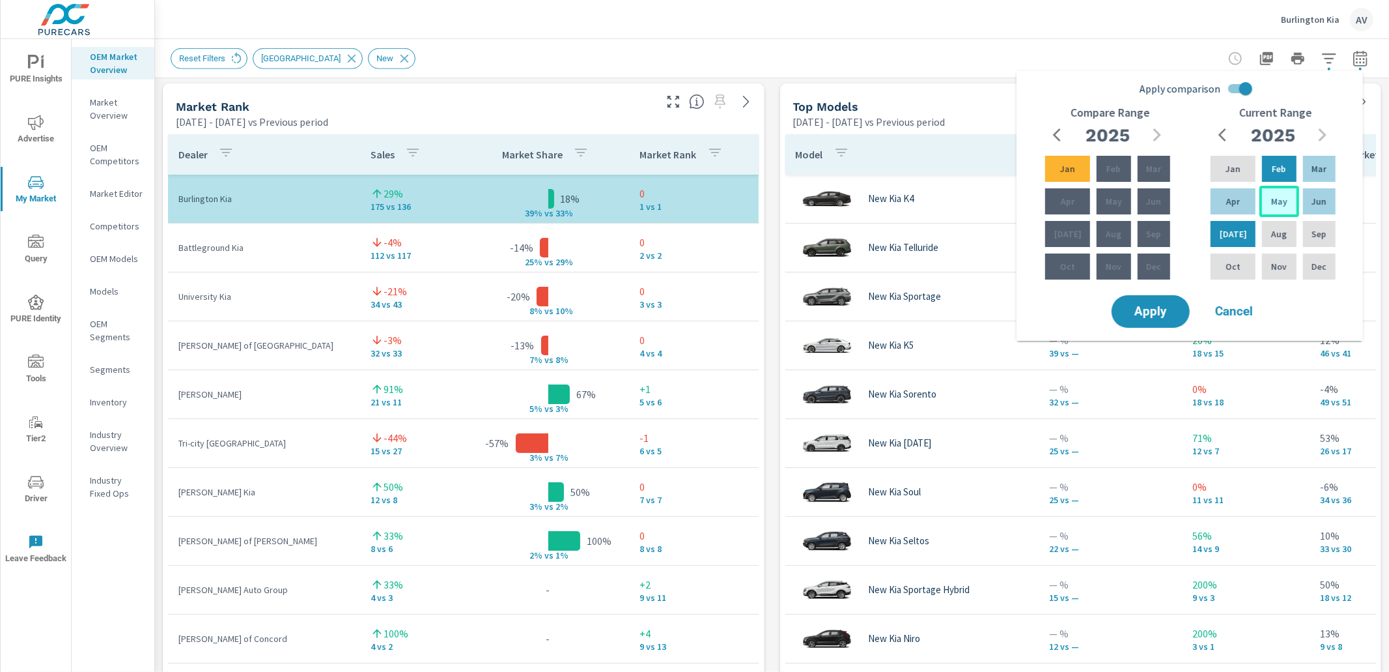
click at [1281, 195] on div "May" at bounding box center [1279, 201] width 39 height 31
click at [1230, 231] on p "Jul" at bounding box center [1233, 233] width 27 height 13
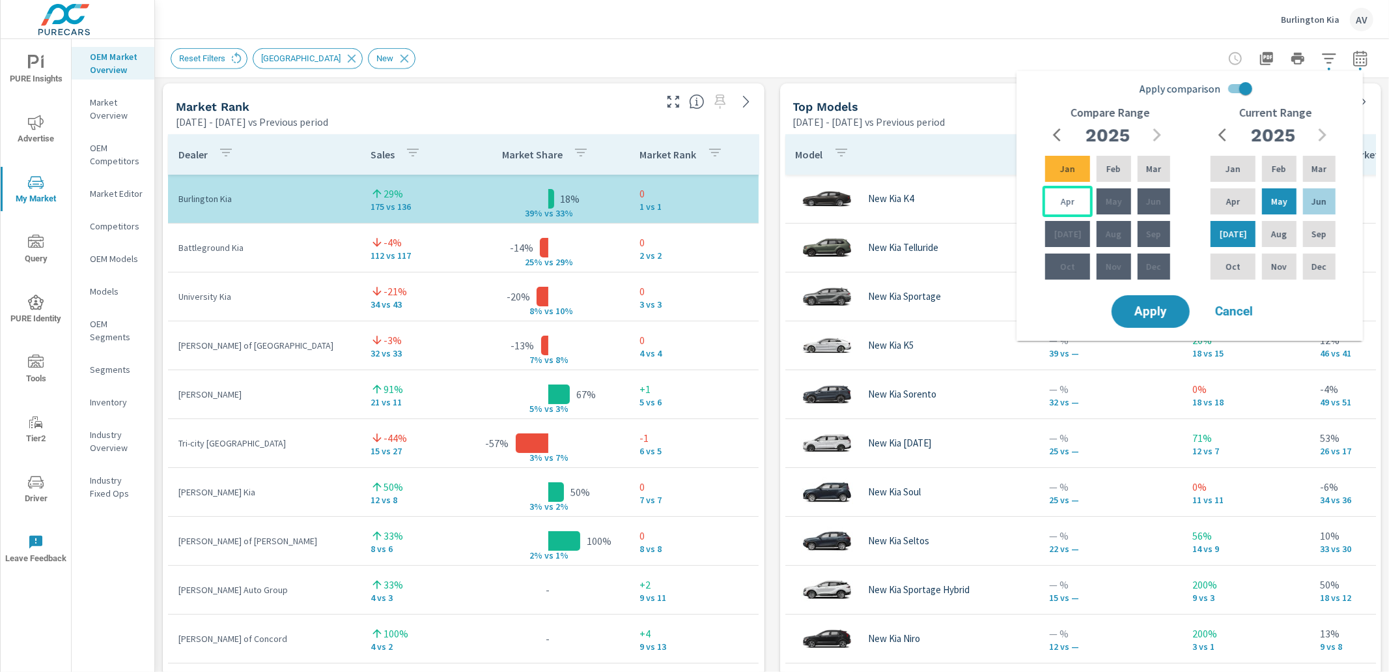
click at [1061, 200] on p "Apr" at bounding box center [1068, 201] width 14 height 13
click at [1110, 171] on p "Feb" at bounding box center [1114, 168] width 14 height 13
click at [1176, 311] on span "Apply" at bounding box center [1150, 312] width 53 height 12
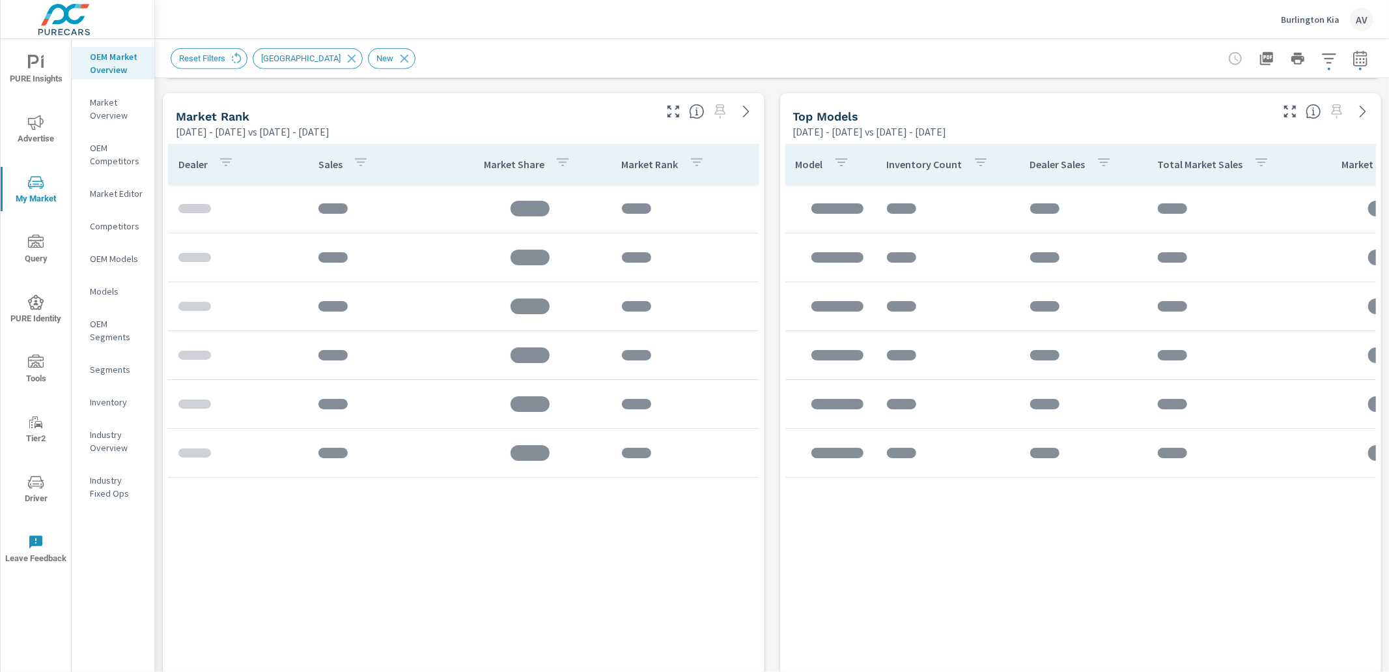
scroll to position [813, 0]
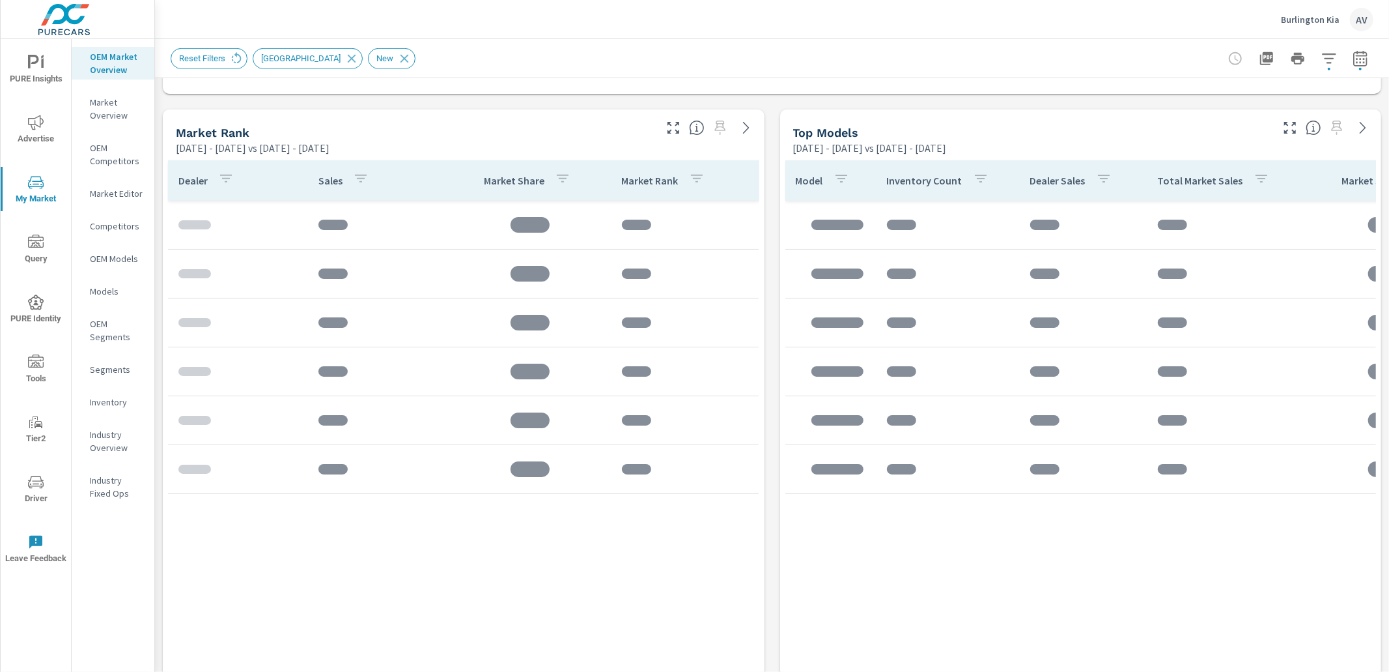
click at [157, 198] on div "Market View May 01, 2025 - Jul 31, 2025 vs Feb 01, 2025 - Apr 30, 2025 .map-bw_…" at bounding box center [772, 380] width 1234 height 2230
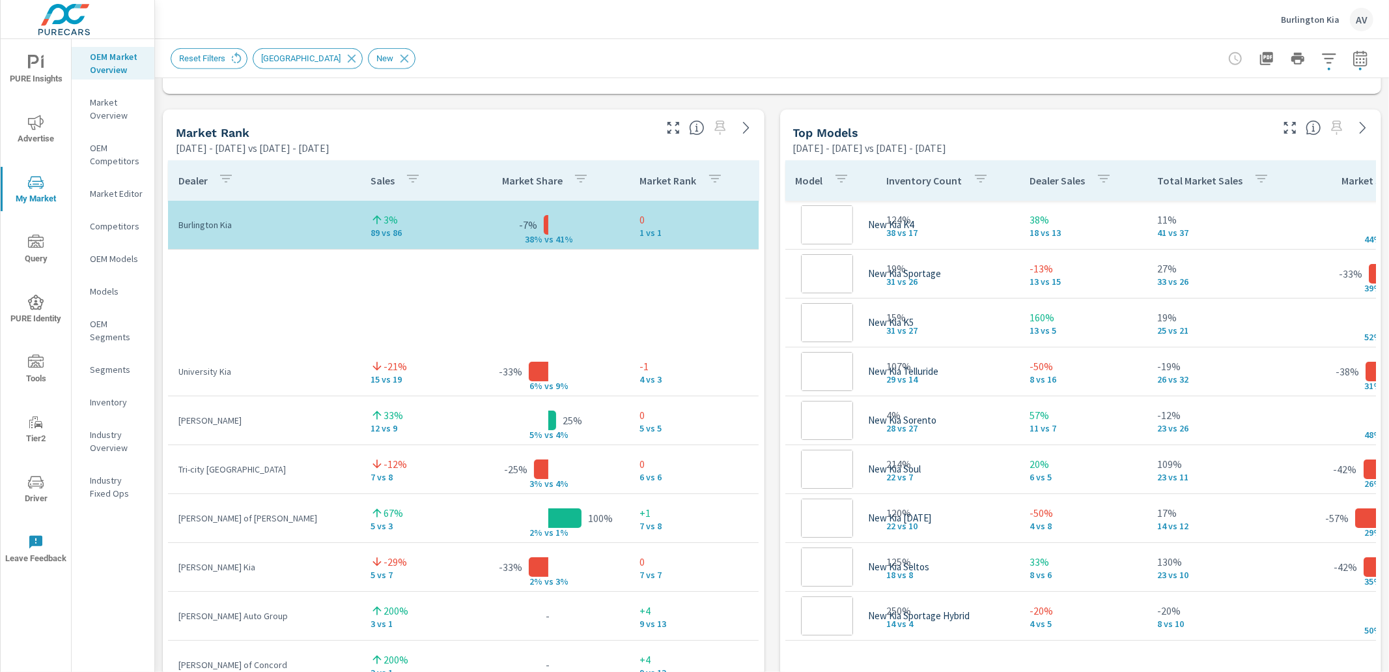
scroll to position [391, 0]
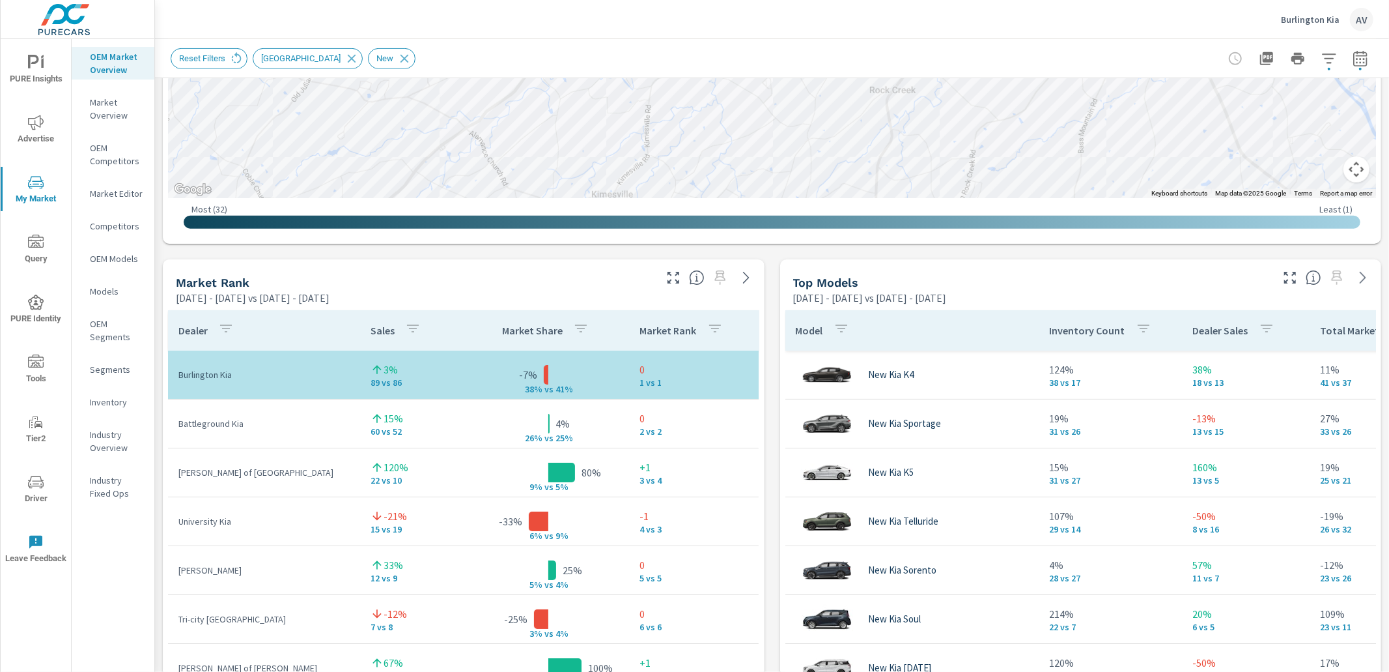
scroll to position [413, 0]
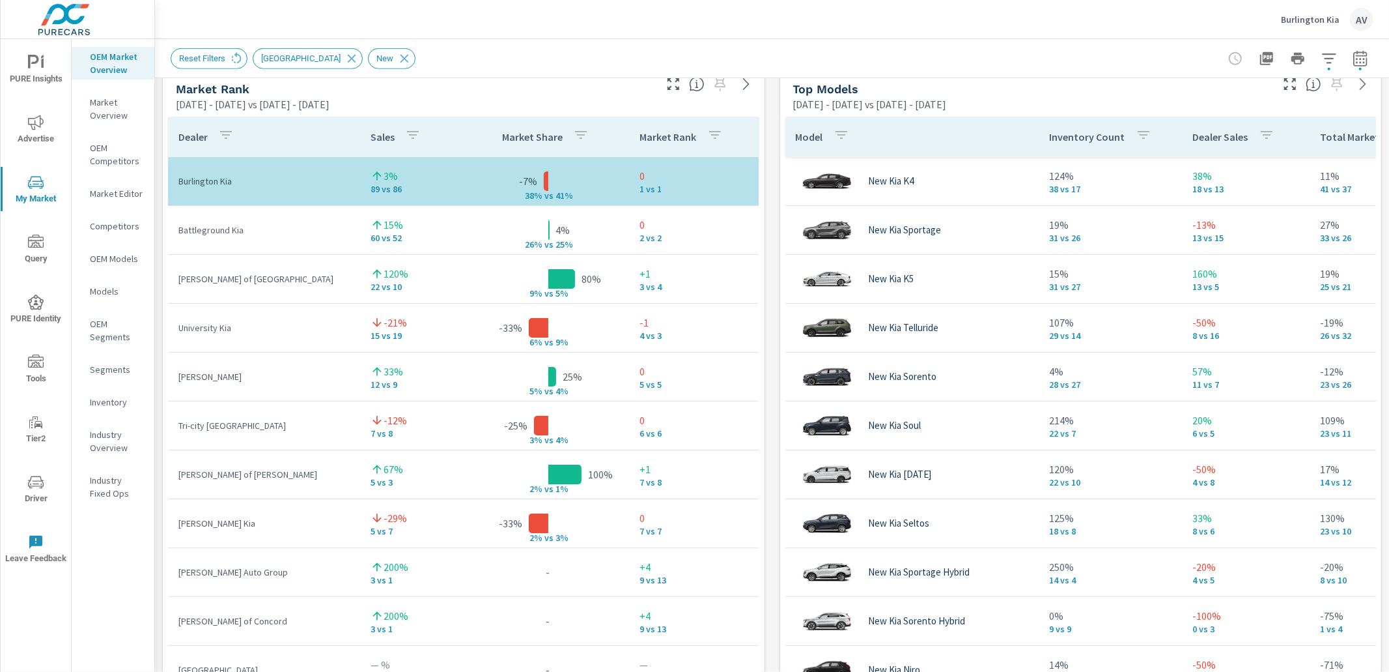
scroll to position [854, 0]
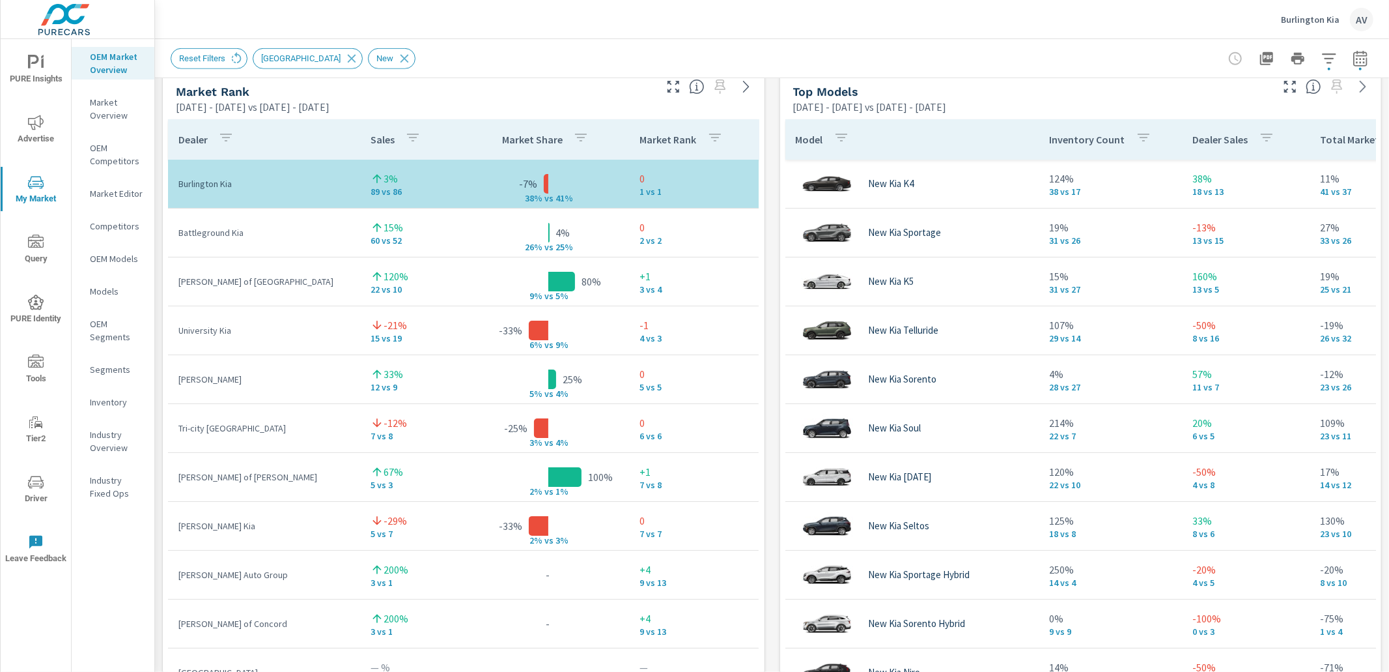
click at [768, 298] on div "Market View May 01, 2025 - Jul 31, 2025 vs Feb 01, 2025 - Apr 30, 2025 ← Move l…" at bounding box center [772, 339] width 1234 height 2230
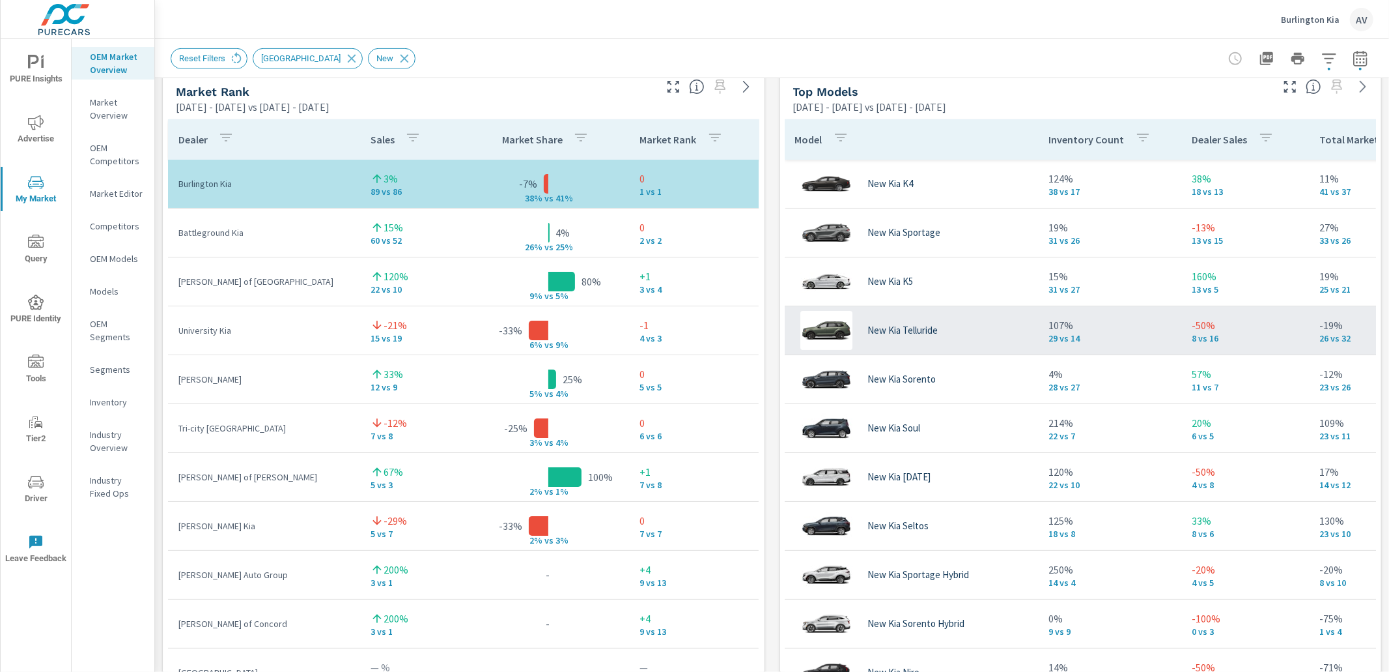
scroll to position [0, 0]
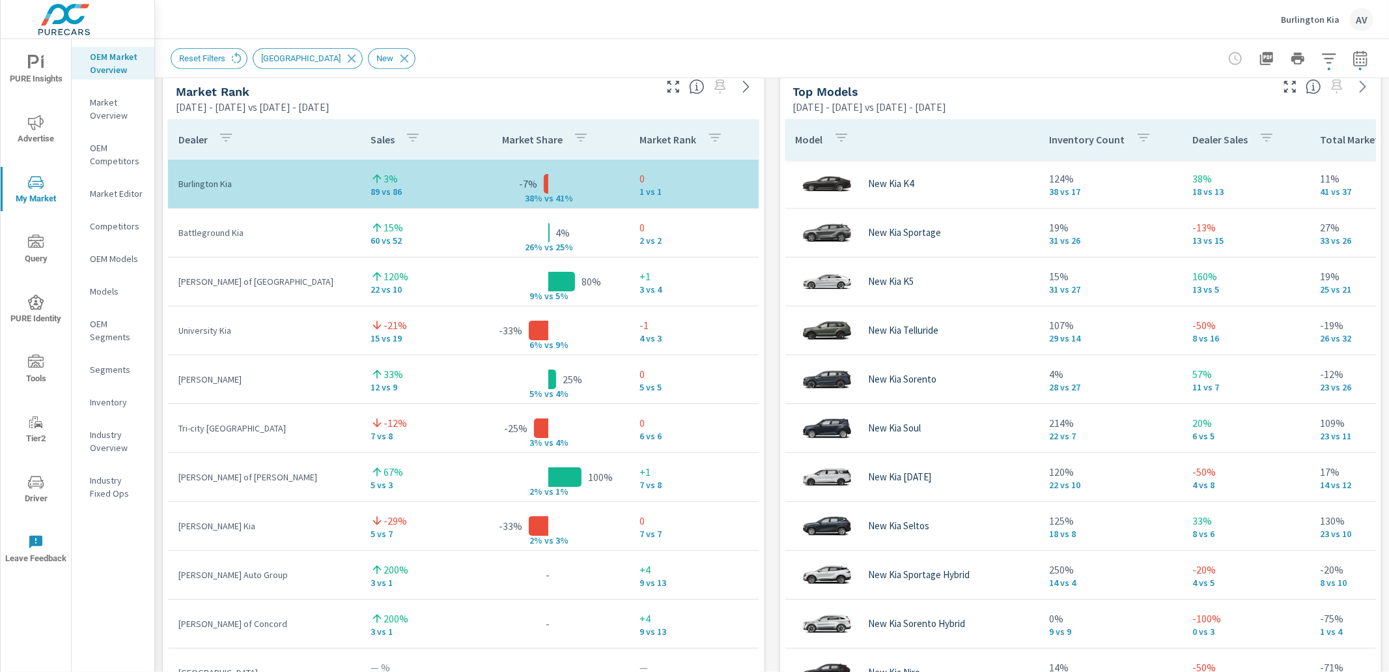
click at [765, 293] on div "Market View May 01, 2025 - Jul 31, 2025 vs Feb 01, 2025 - Apr 30, 2025 ← Move l…" at bounding box center [772, 339] width 1234 height 2230
click at [771, 259] on div "Market View May 01, 2025 - Jul 31, 2025 vs Feb 01, 2025 - Apr 30, 2025 ← Move l…" at bounding box center [772, 339] width 1234 height 2230
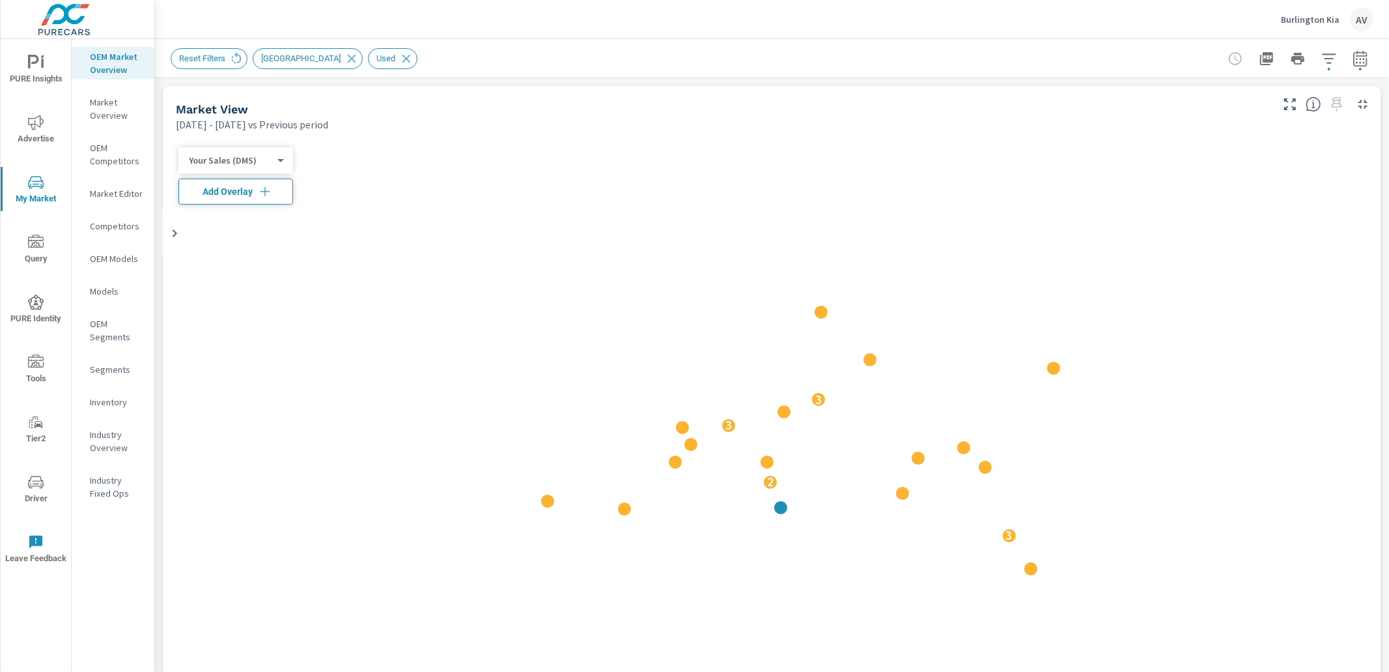
scroll to position [36, 0]
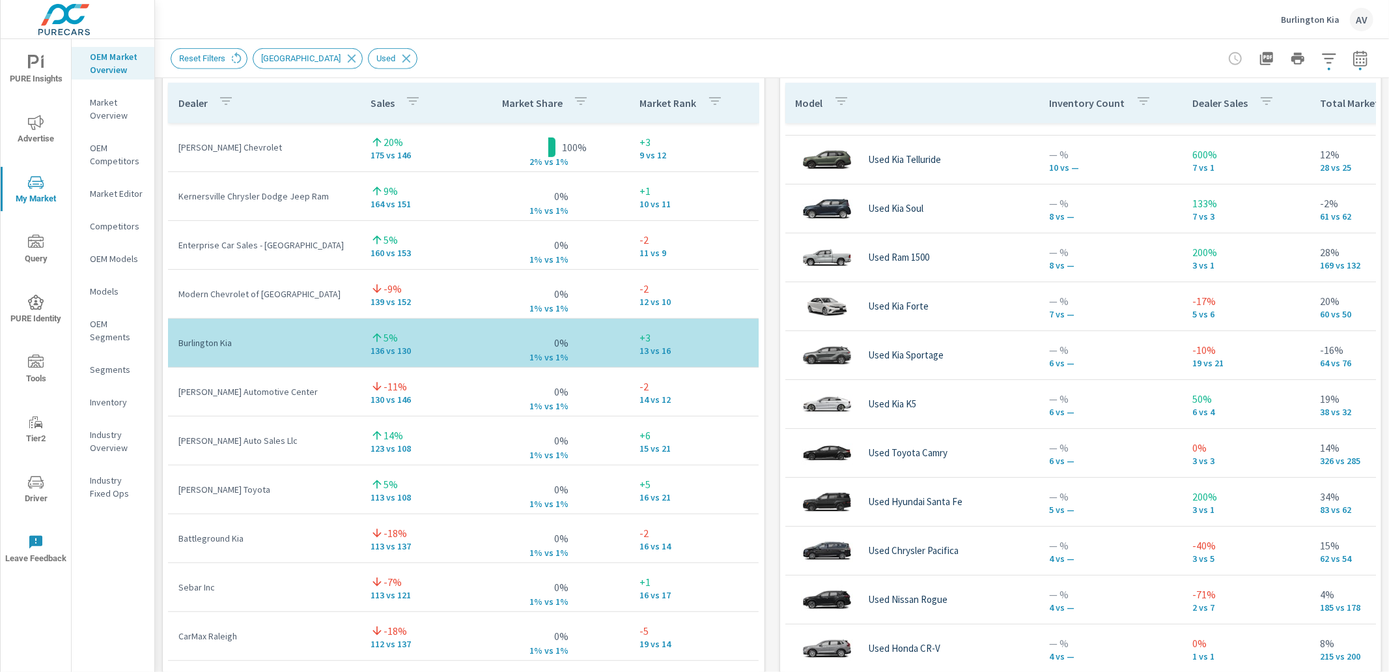
click at [767, 178] on div "Market View Feb 01, 2025 - Jul 31, 2025 vs Previous period 3 2 3 3 Most ( 35 ) …" at bounding box center [772, 303] width 1234 height 2230
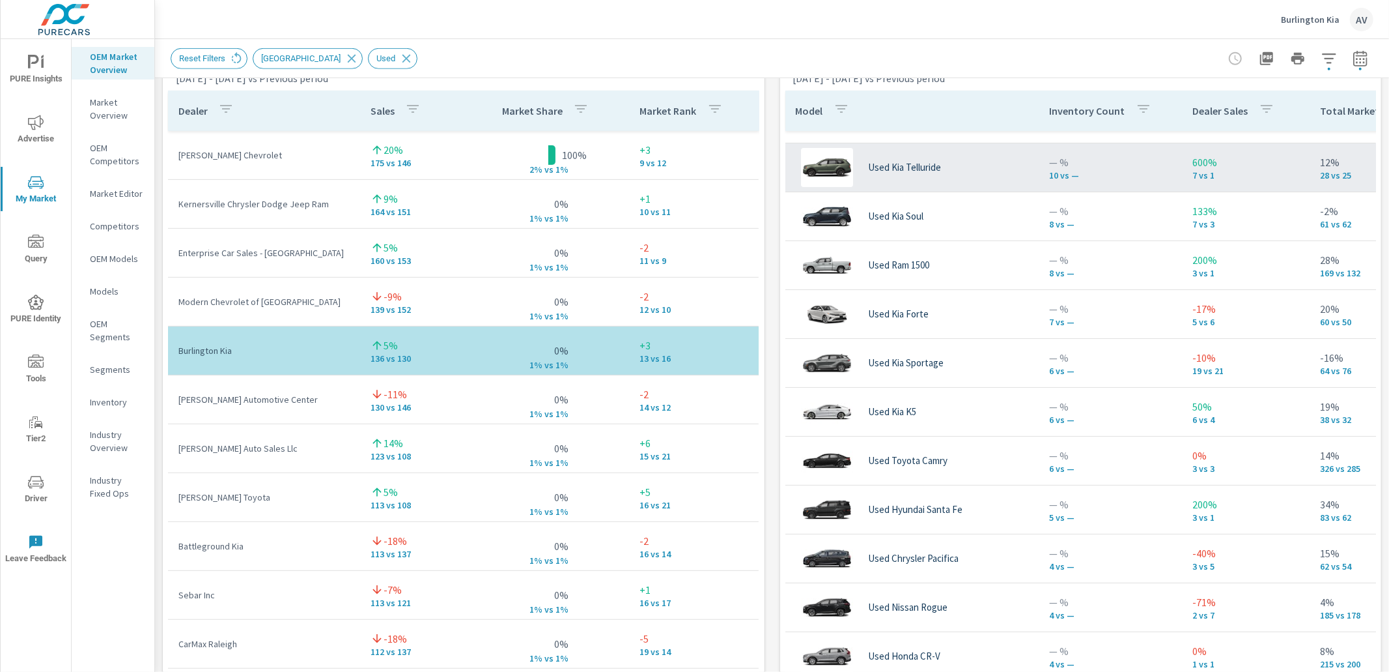
scroll to position [873, 0]
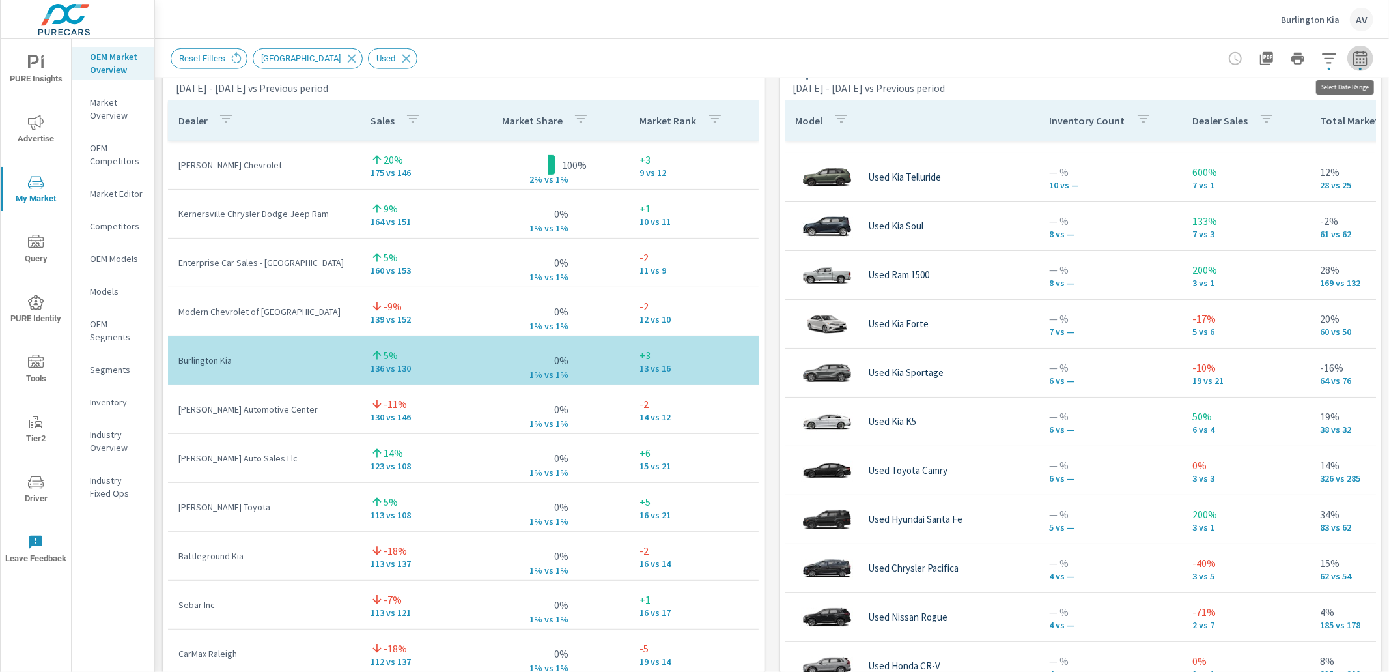
click at [1354, 56] on icon "button" at bounding box center [1361, 58] width 14 height 16
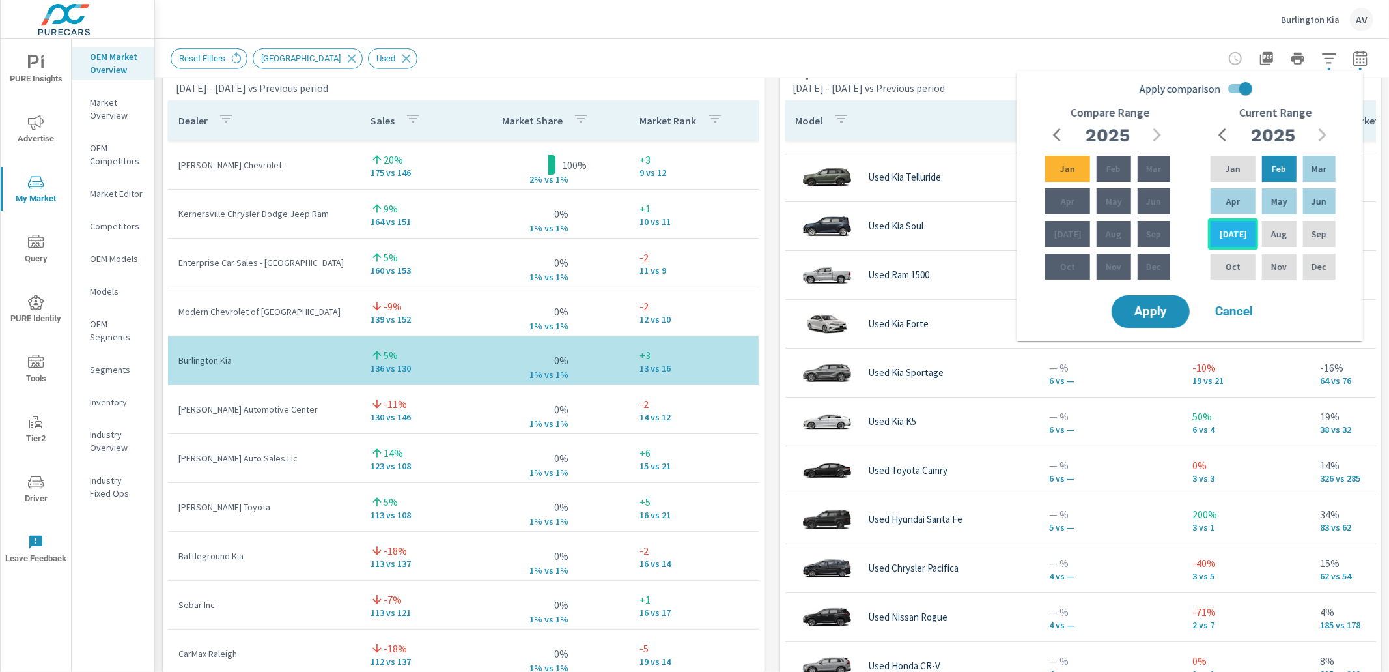
click at [1239, 229] on div "Jul" at bounding box center [1233, 233] width 50 height 31
click at [1272, 203] on p "May" at bounding box center [1280, 201] width 16 height 13
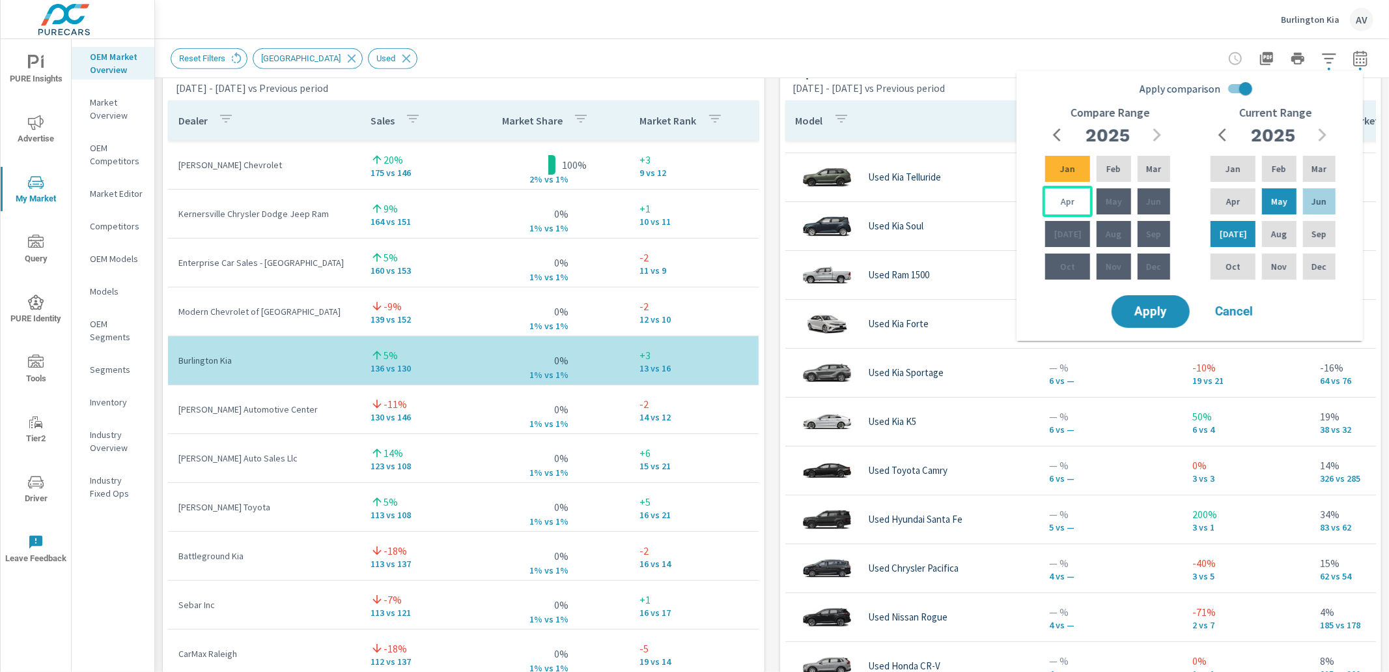
click at [1061, 193] on div "Apr" at bounding box center [1068, 201] width 50 height 31
click at [1107, 162] on p "Feb" at bounding box center [1114, 168] width 14 height 13
click at [1154, 300] on button "Apply" at bounding box center [1151, 311] width 81 height 34
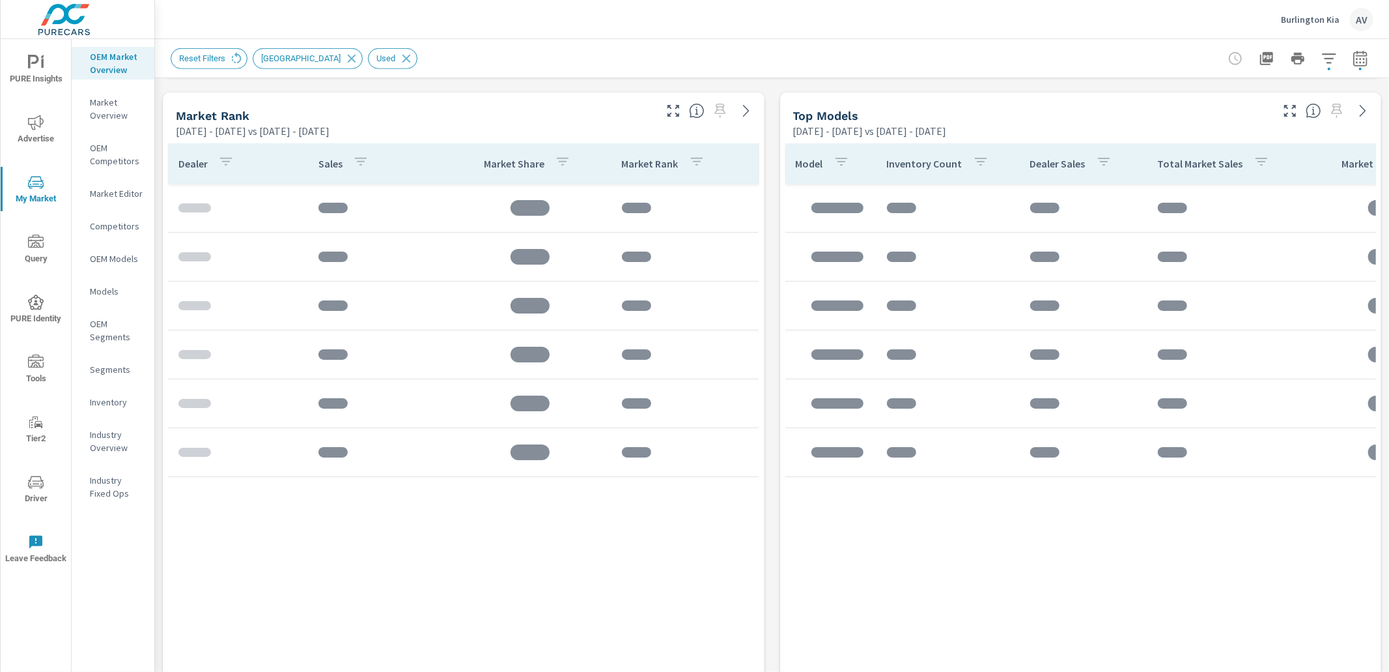
scroll to position [832, 0]
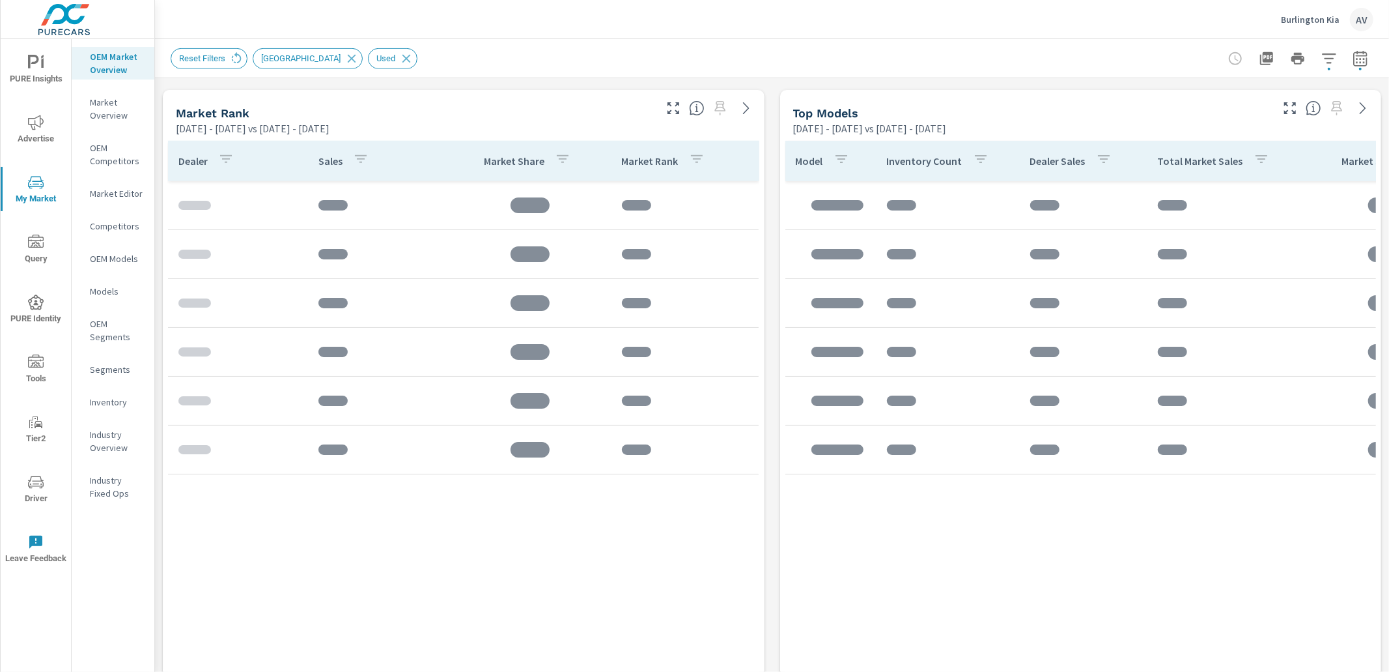
click at [763, 168] on div "Market View May 01, 2025 - Jul 31, 2025 vs Feb 01, 2025 - Apr 30, 2025 .map-bw_…" at bounding box center [772, 361] width 1234 height 2230
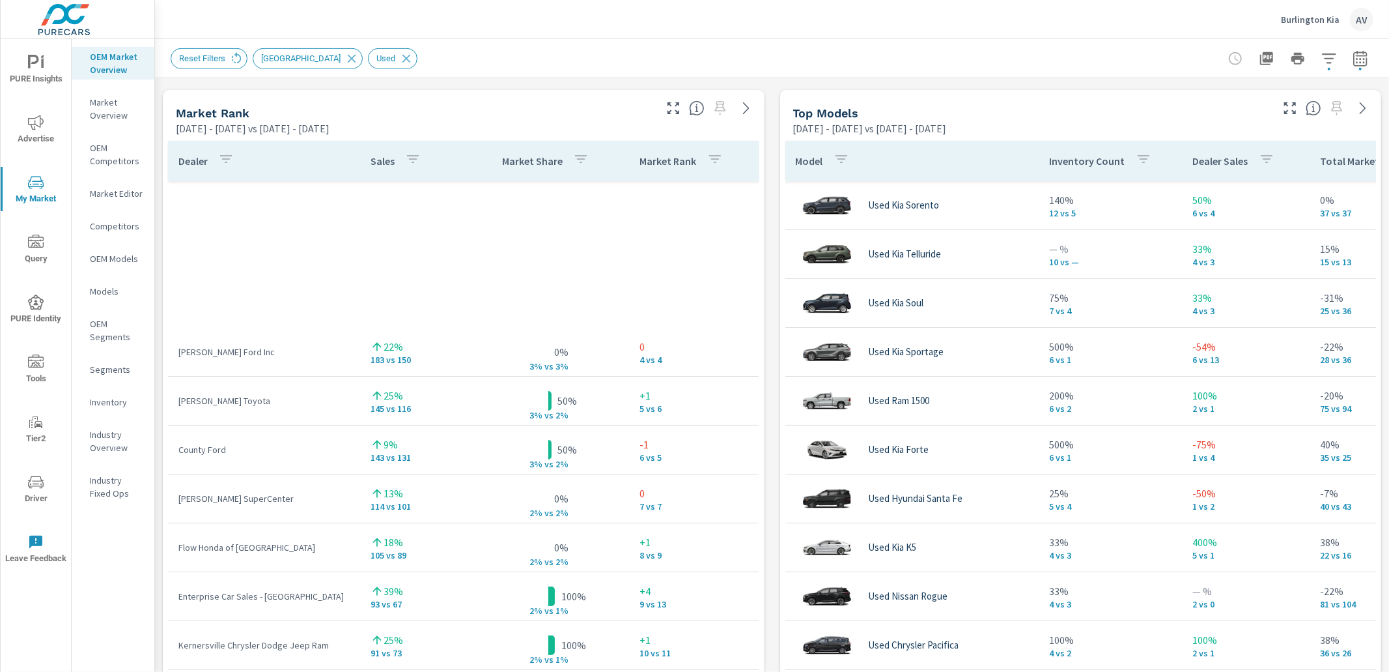
scroll to position [391, 0]
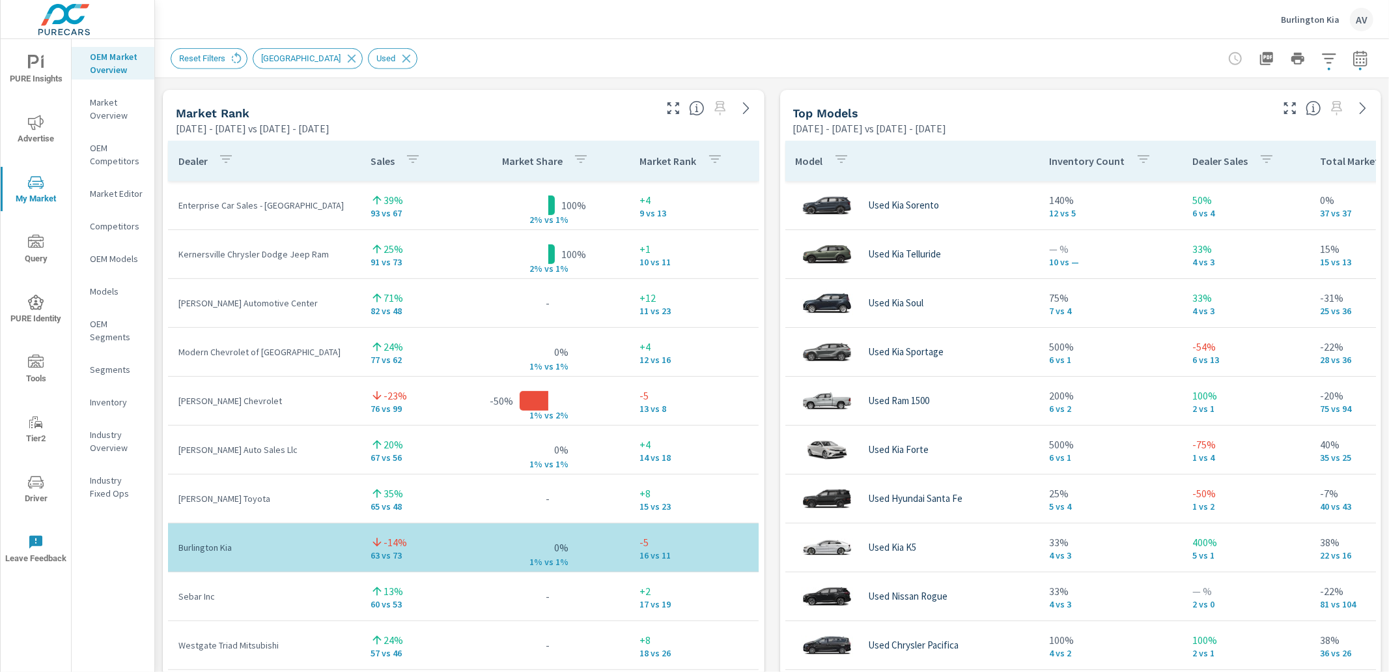
click at [763, 225] on div "Market View May 01, 2025 - Jul 31, 2025 vs Feb 01, 2025 - Apr 30, 2025 .map-bw_…" at bounding box center [772, 361] width 1234 height 2230
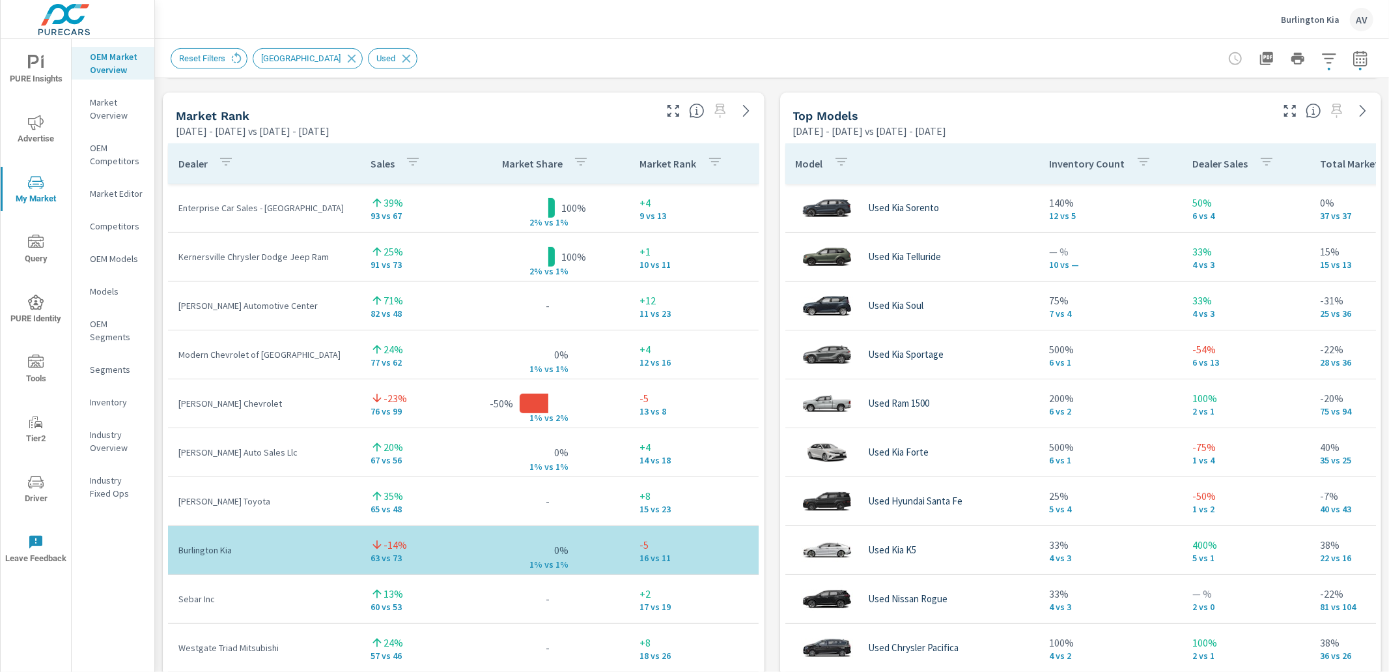
scroll to position [827, 0]
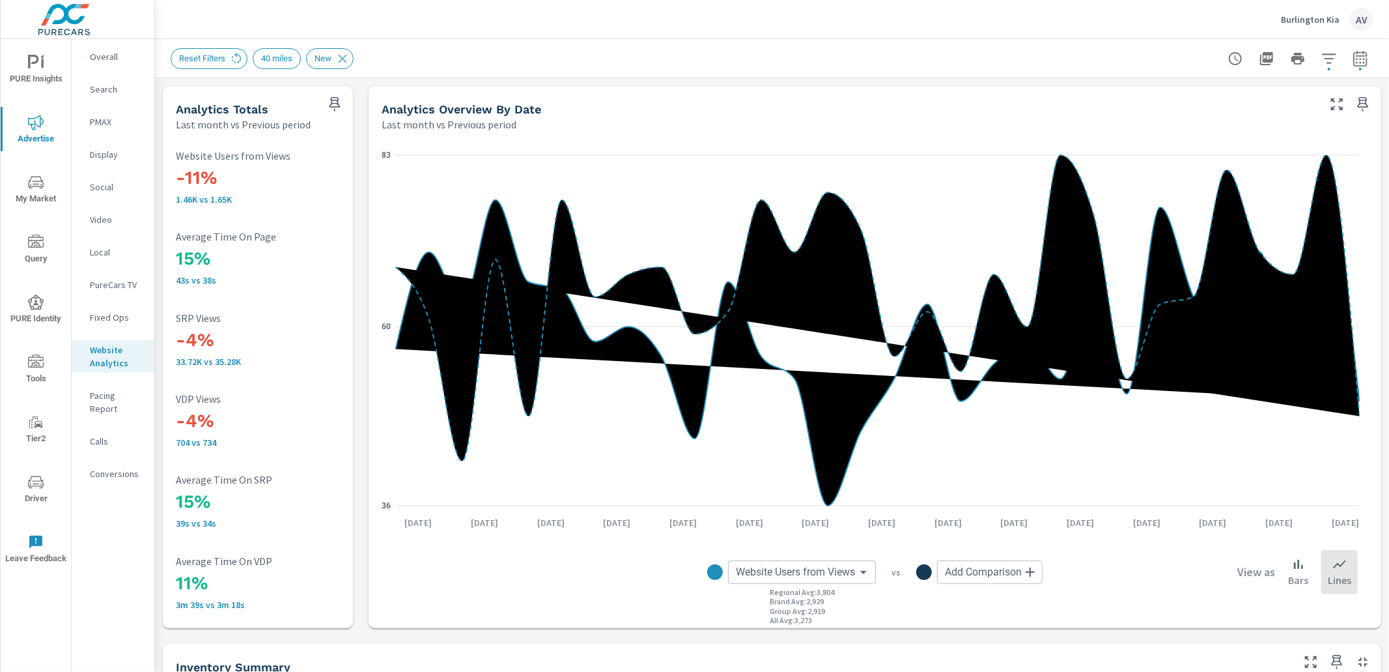
click at [351, 195] on div "Analytics Totals Last month vs Previous period -11% 1.46K vs 1.65K Website User…" at bounding box center [258, 357] width 190 height 542
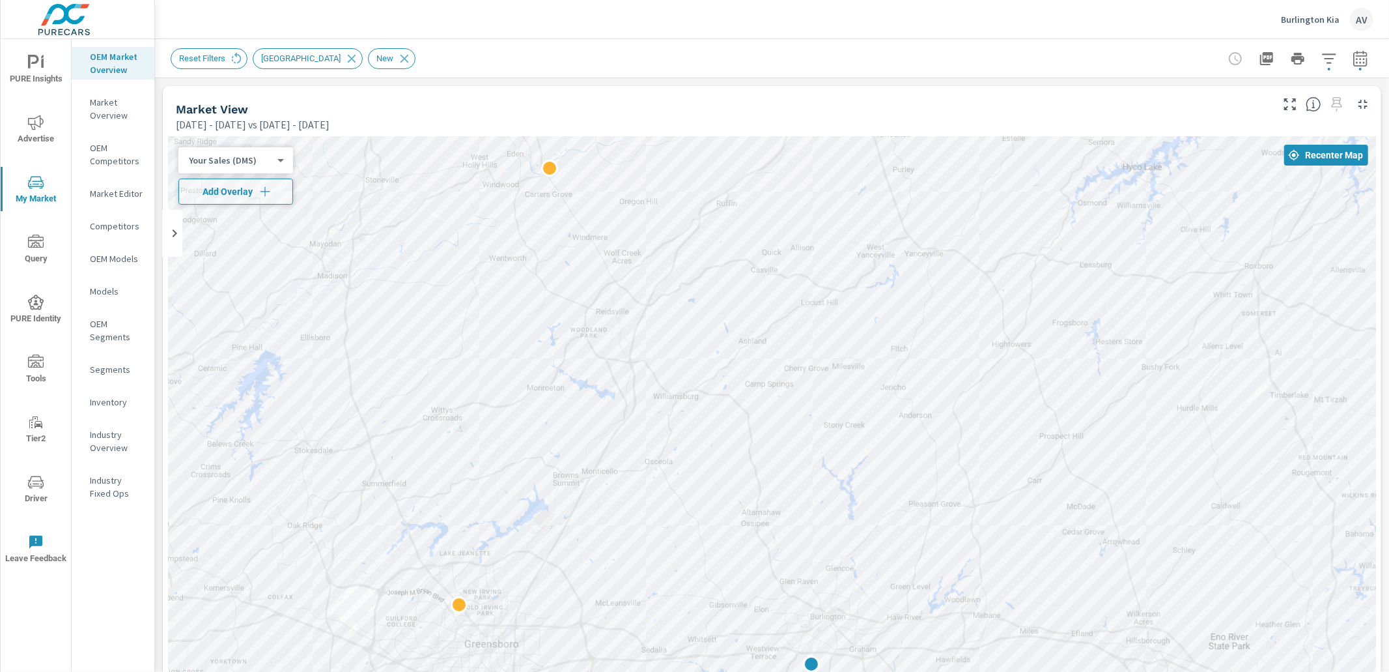
scroll to position [854, 0]
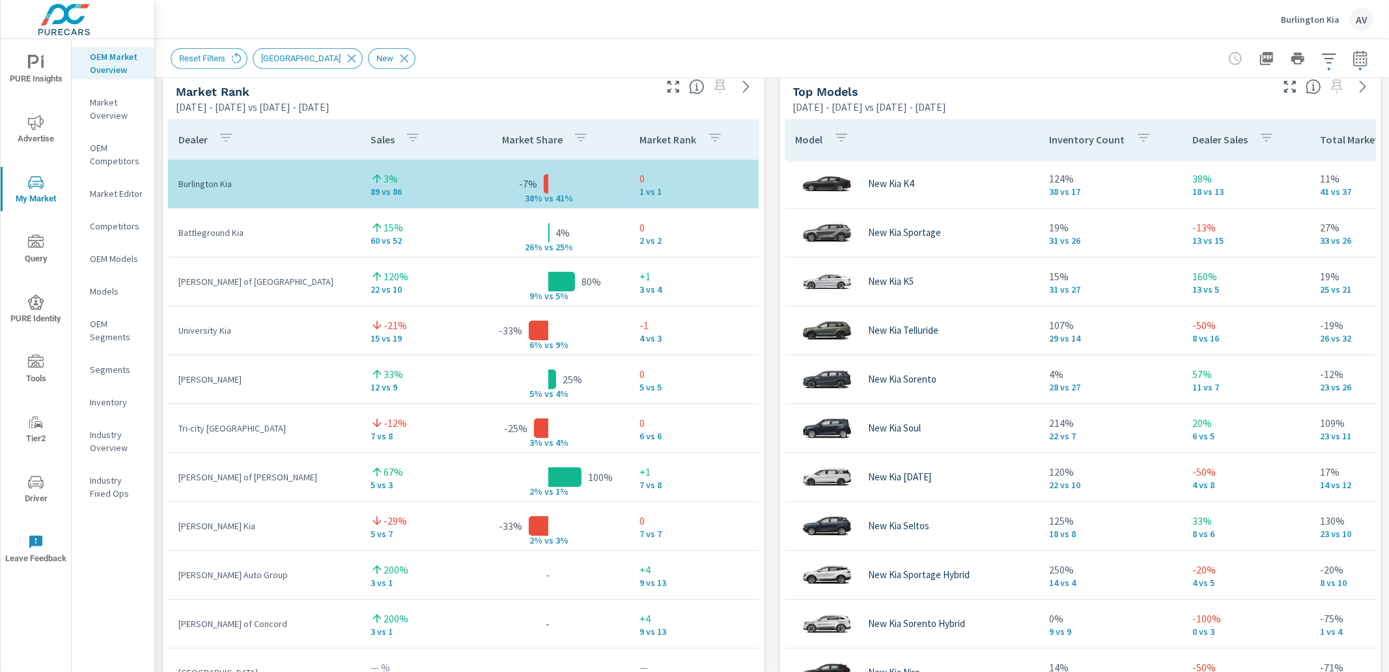
click at [770, 212] on div "Market View [DATE] - [DATE] vs [DATE] - [DATE] ← Move left → Move right ↑ Move …" at bounding box center [772, 339] width 1234 height 2230
click at [764, 169] on div "Market View [DATE] - [DATE] vs [DATE] - [DATE] ← Move left → Move right ↑ Move …" at bounding box center [772, 339] width 1234 height 2230
click at [1355, 56] on icon "button" at bounding box center [1361, 59] width 16 height 16
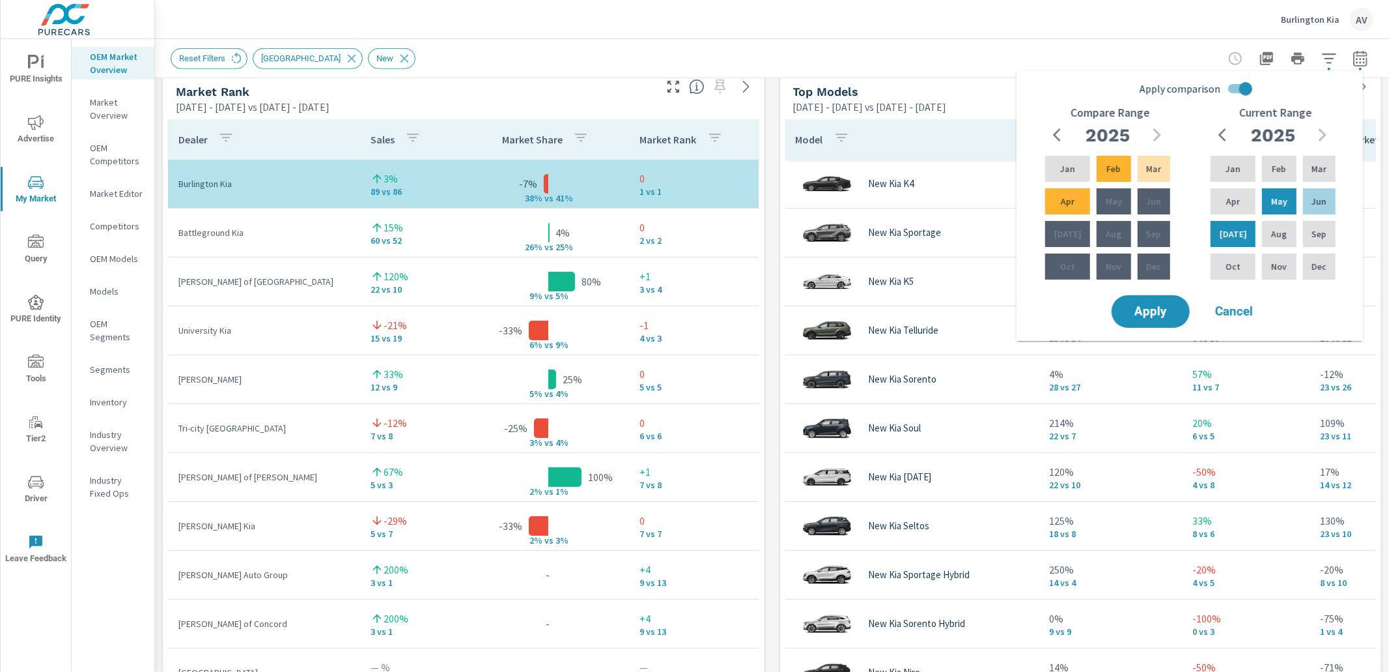
click at [1355, 56] on icon "button" at bounding box center [1361, 59] width 16 height 16
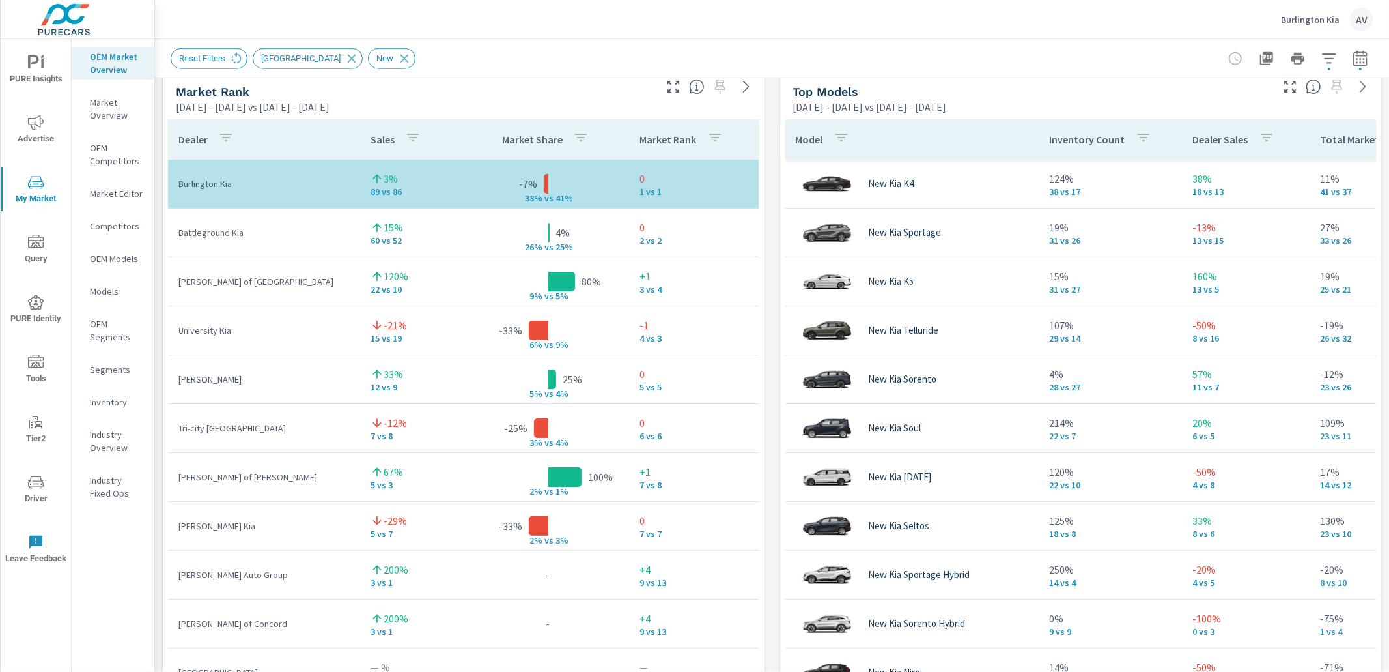
click at [1355, 56] on icon "button" at bounding box center [1361, 59] width 16 height 16
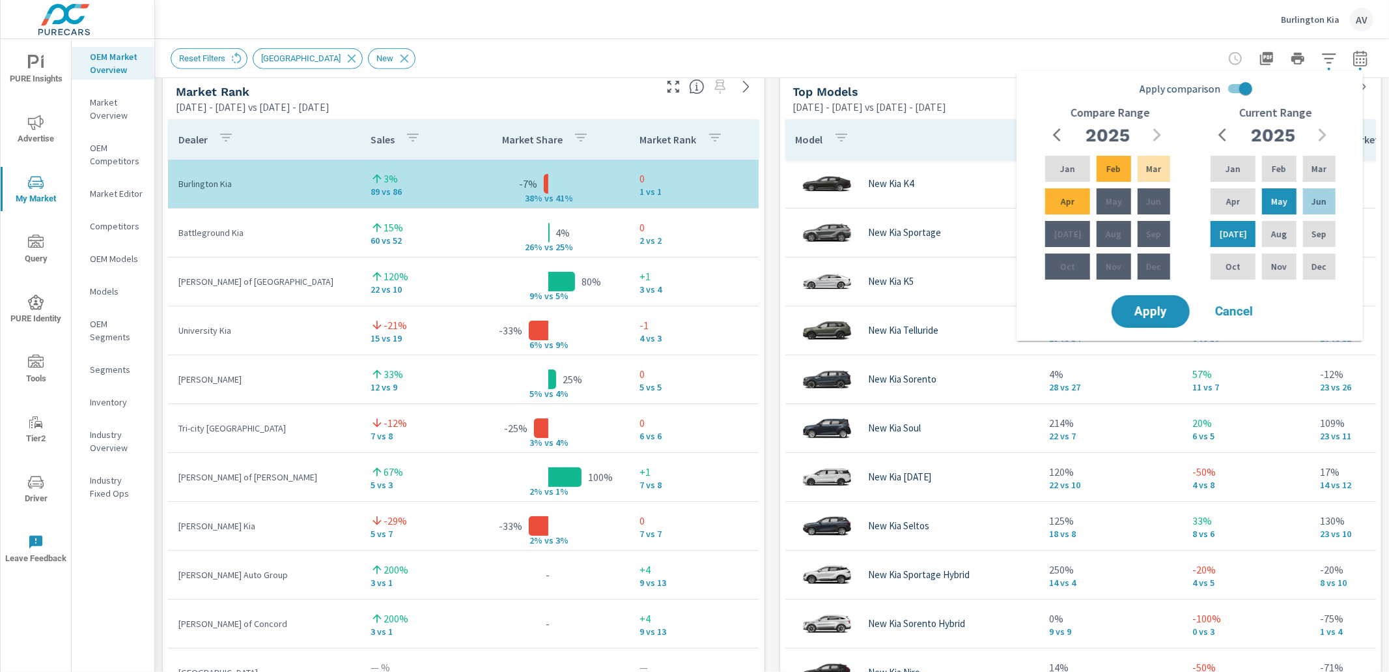
click at [1355, 56] on icon "button" at bounding box center [1361, 59] width 16 height 16
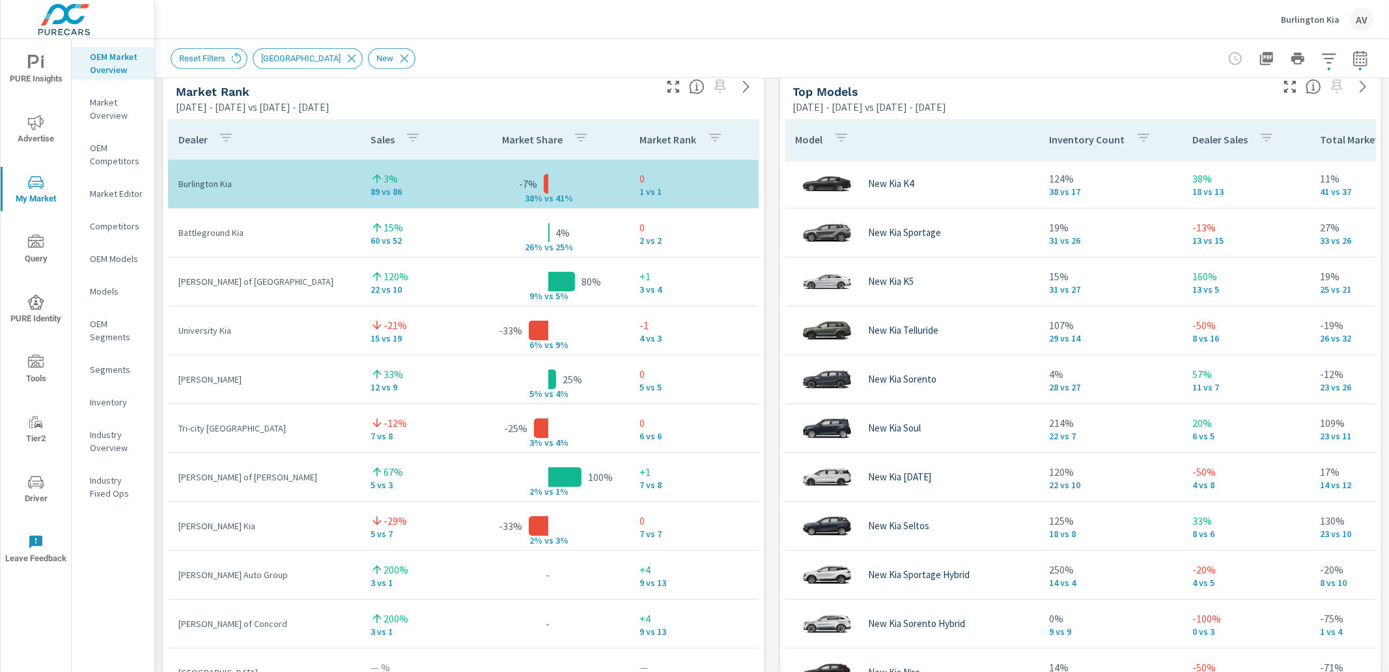
click at [772, 171] on div "Market View [DATE] - [DATE] vs [DATE] - [DATE] ← Move left → Move right ↑ Move …" at bounding box center [772, 339] width 1234 height 2230
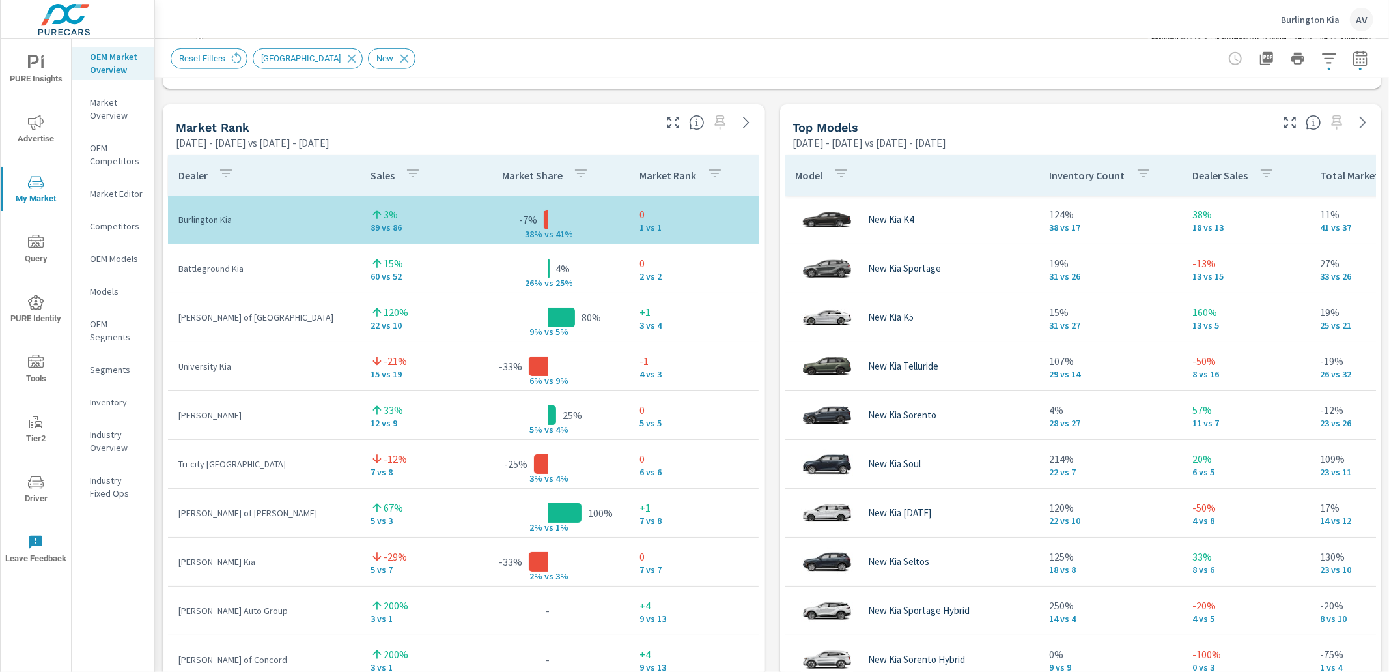
scroll to position [805, 0]
